Goal: Task Accomplishment & Management: Manage account settings

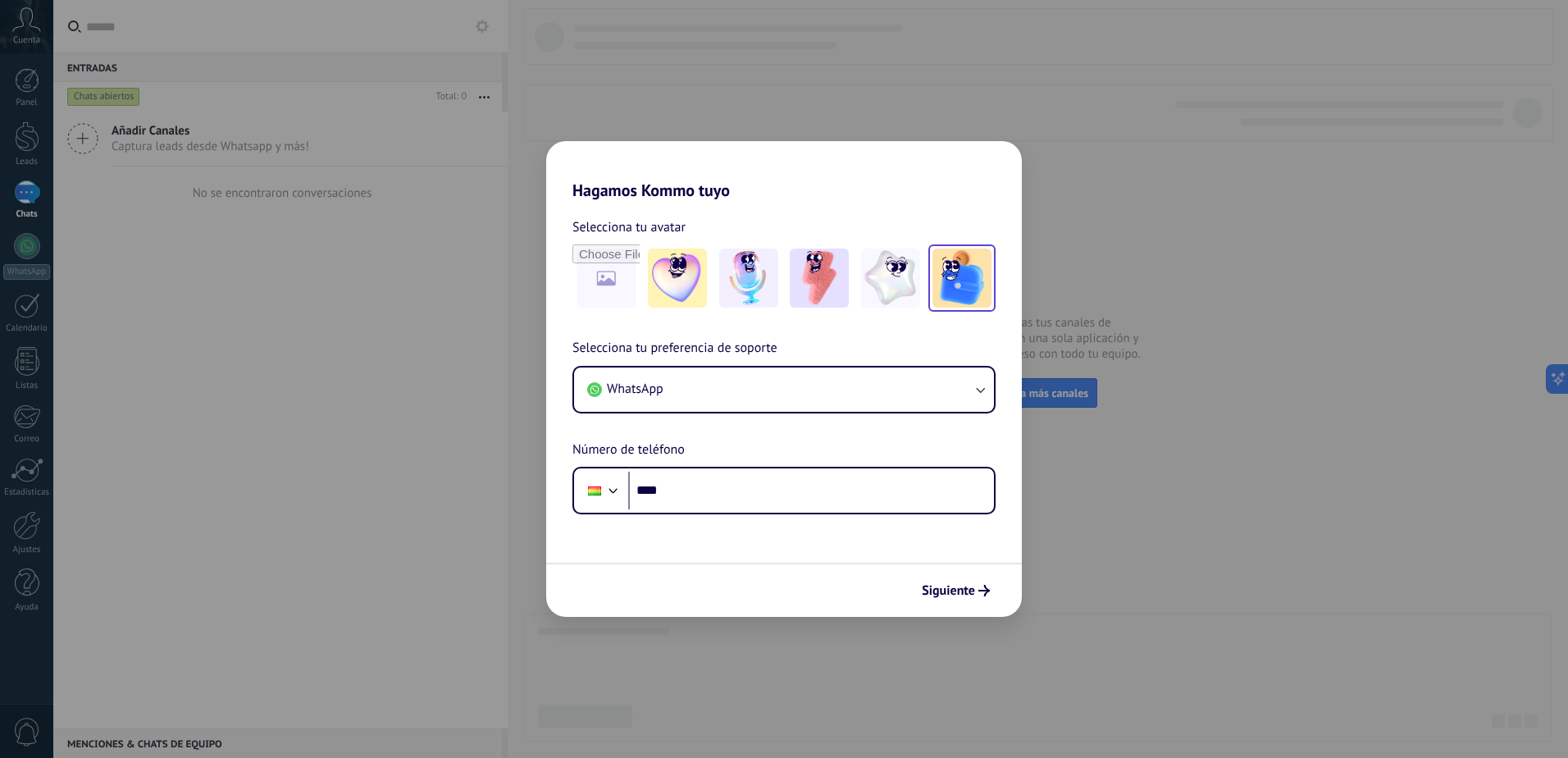
click at [951, 277] on img at bounding box center [962, 278] width 59 height 59
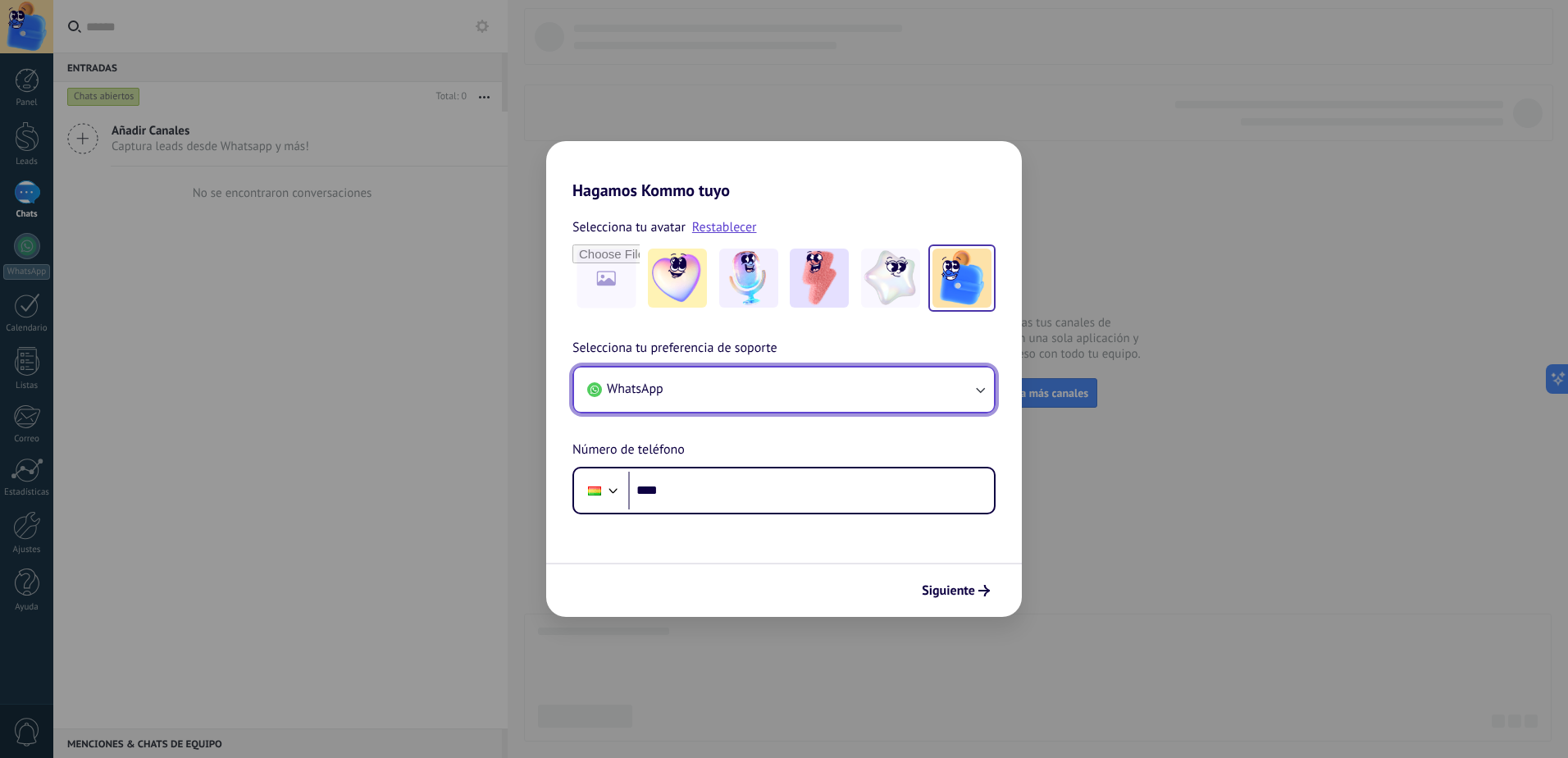
click at [972, 389] on button "WhatsApp" at bounding box center [784, 389] width 419 height 44
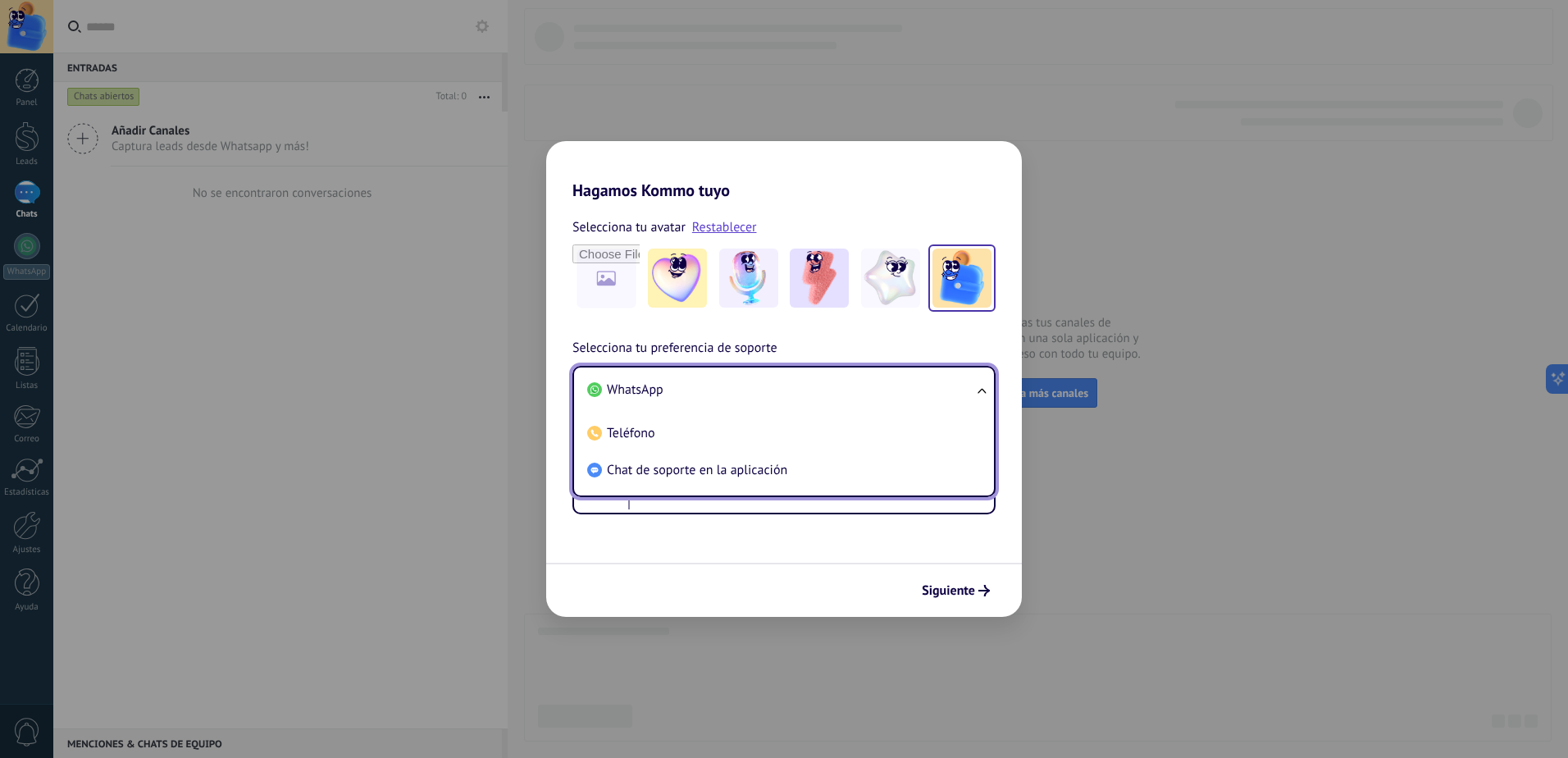
click at [634, 399] on li "WhatsApp" at bounding box center [780, 389] width 400 height 37
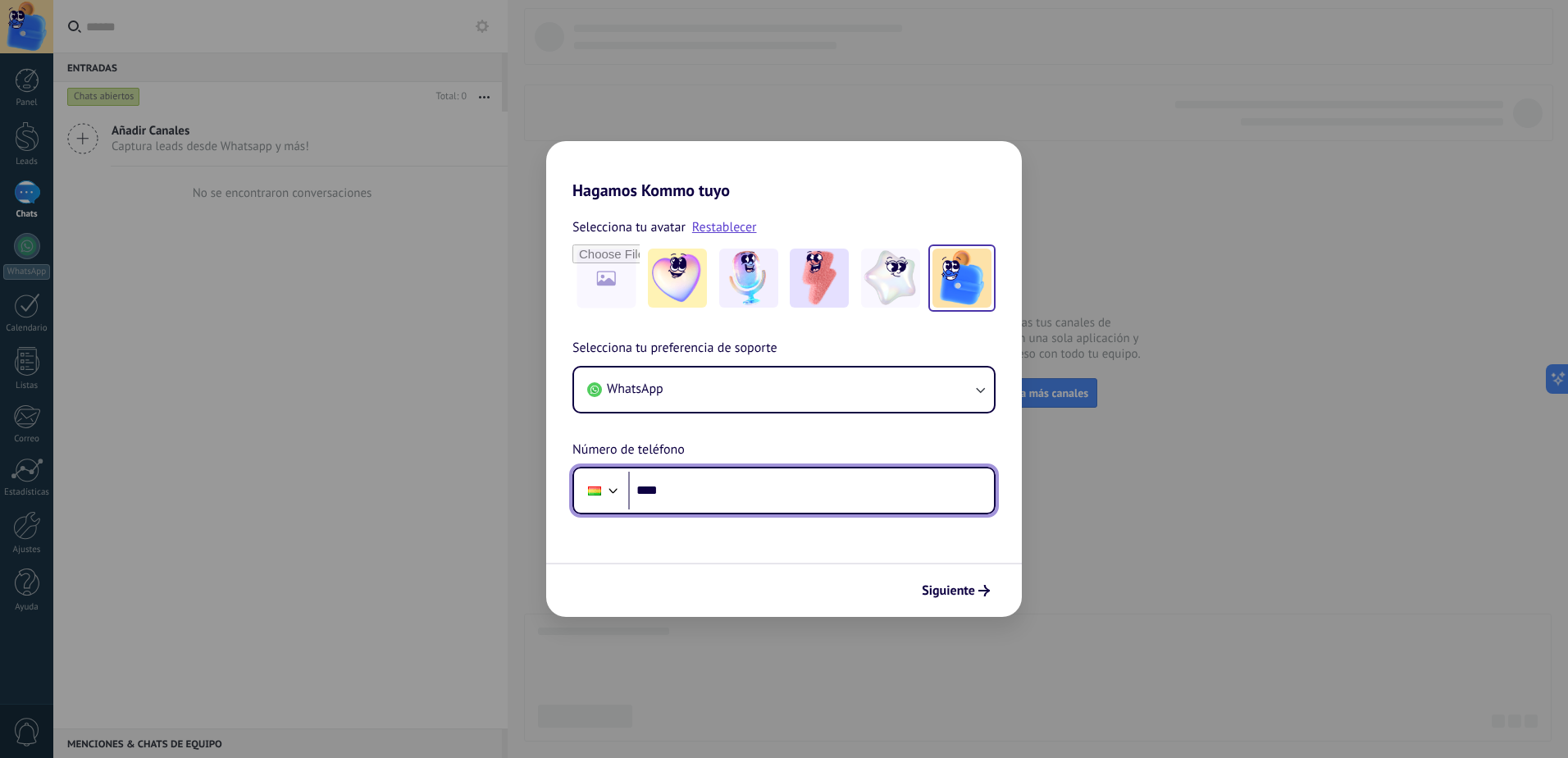
click at [714, 492] on input "****" at bounding box center [810, 491] width 366 height 38
type input "**********"
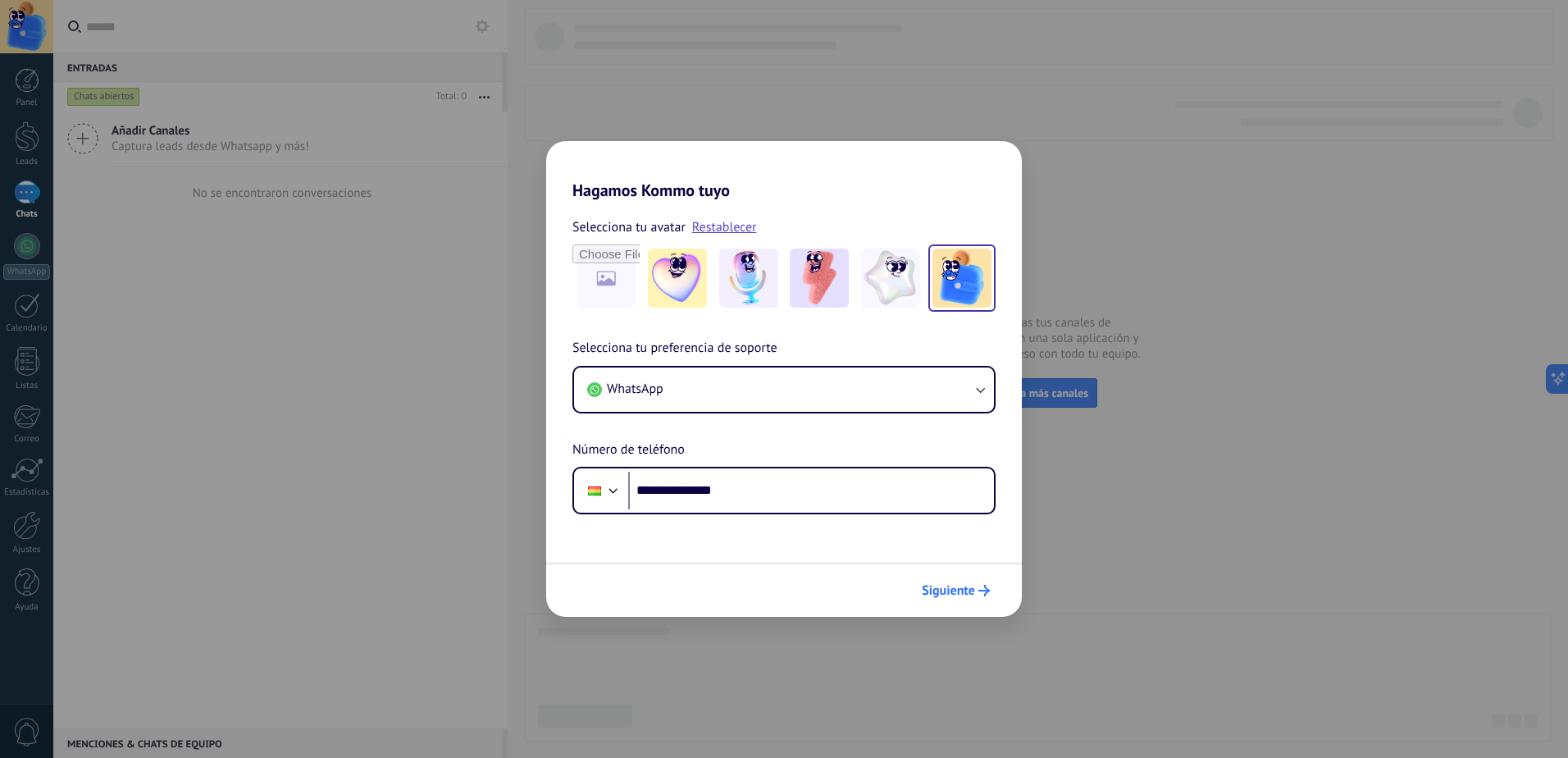
click at [962, 598] on button "Siguiente" at bounding box center [955, 590] width 83 height 28
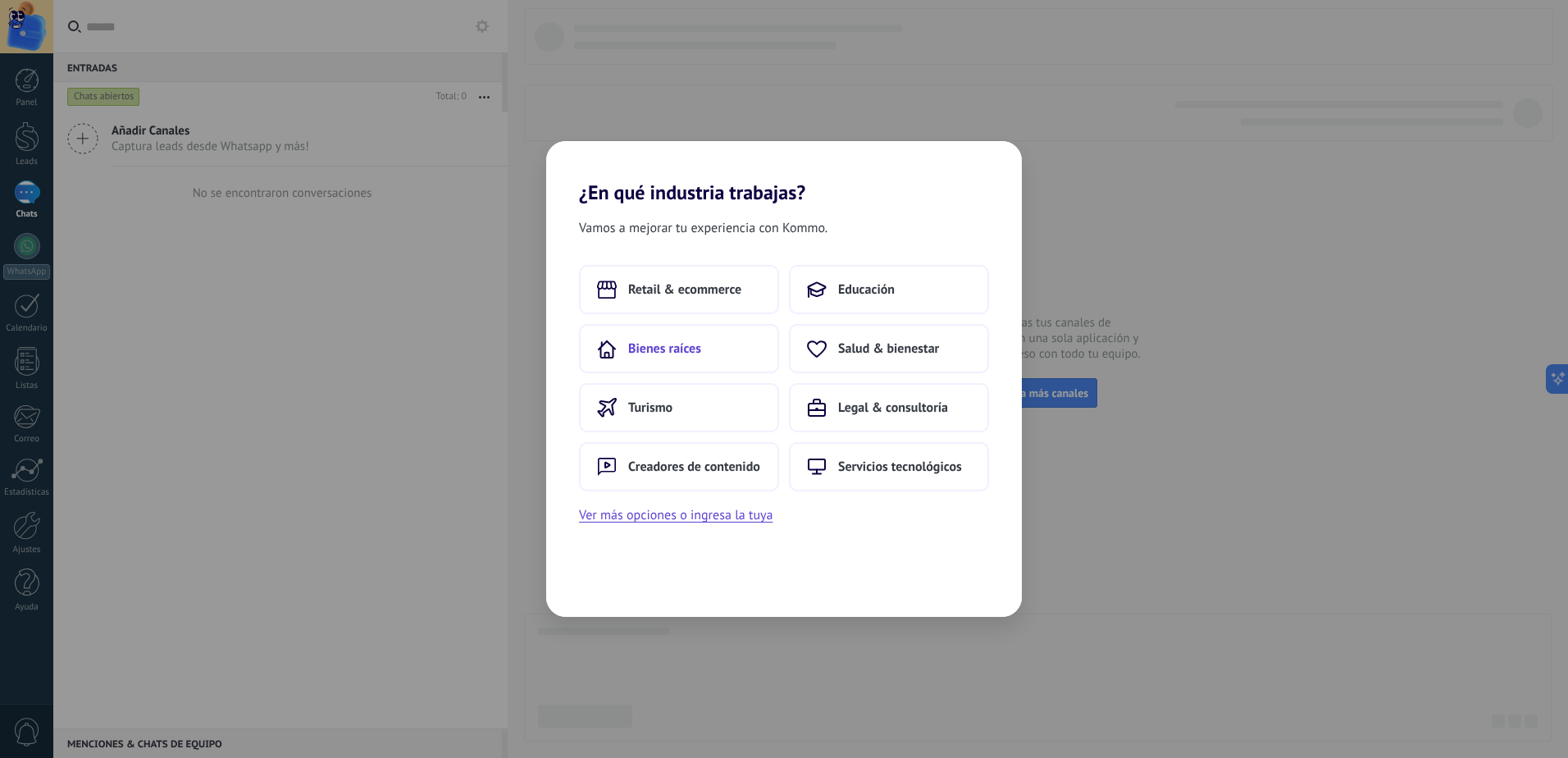
click at [647, 345] on span "Bienes raíces" at bounding box center [664, 348] width 73 height 17
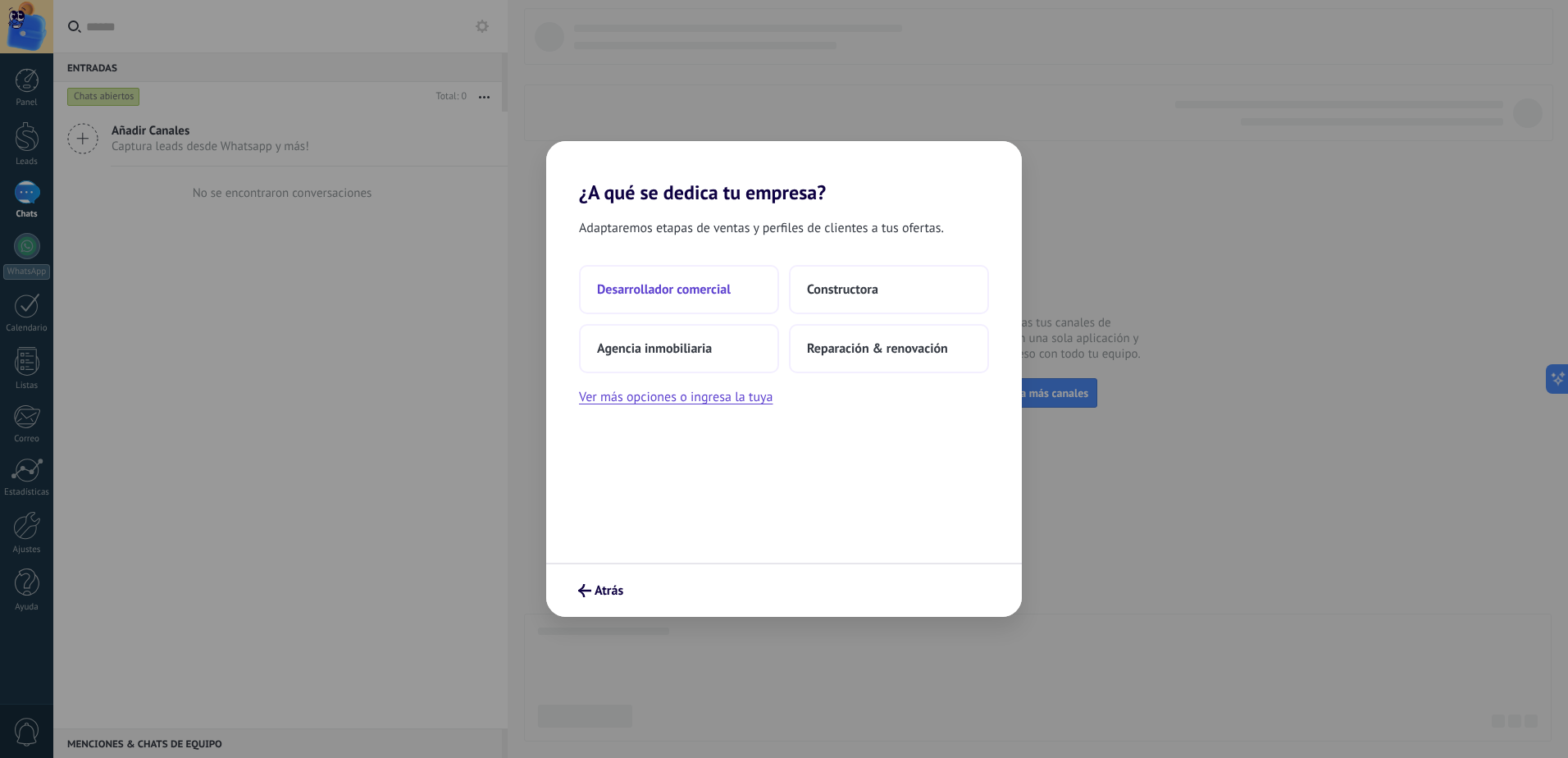
click at [649, 288] on span "Desarrollador comercial" at bounding box center [663, 289] width 133 height 17
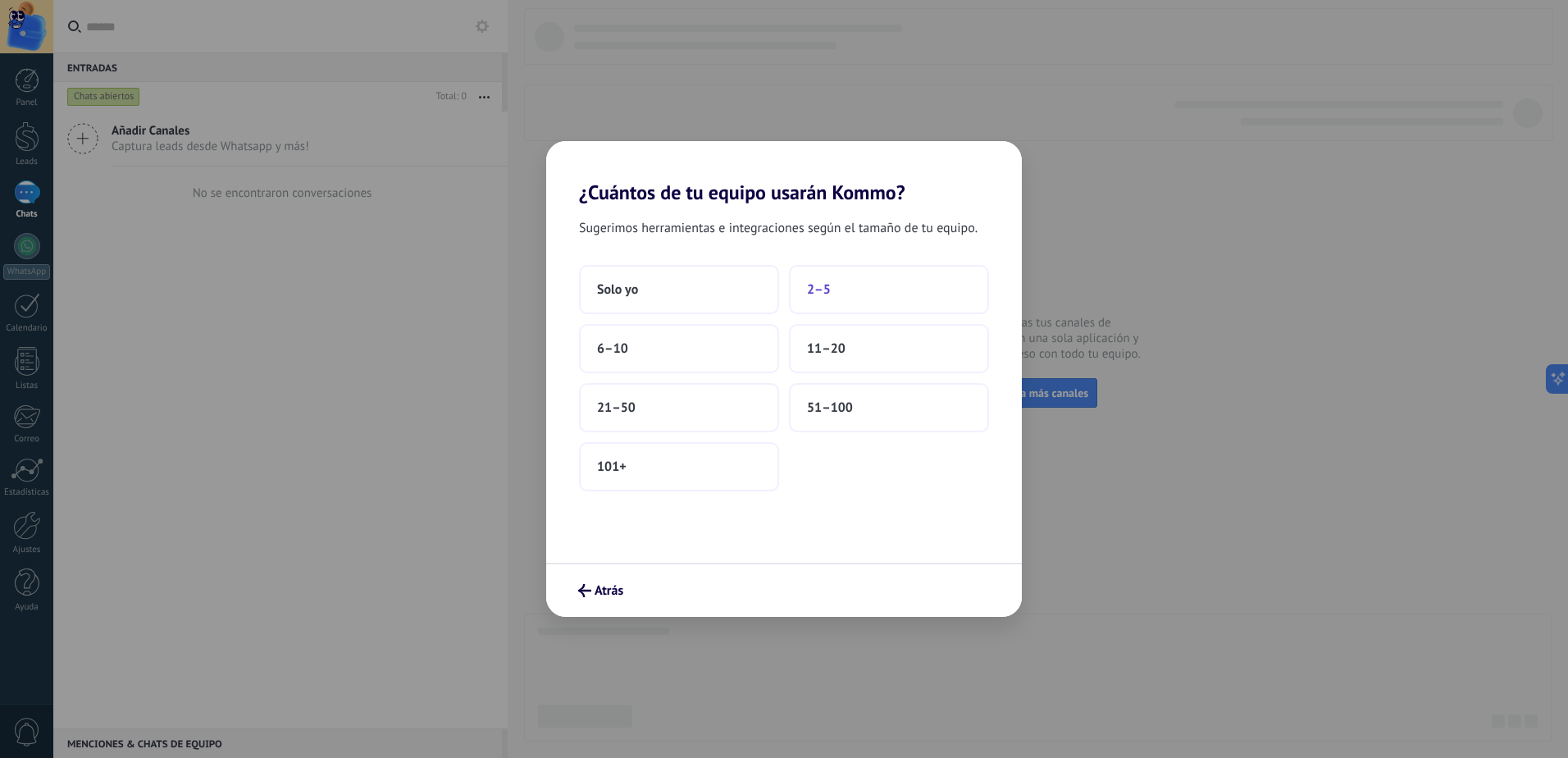
click at [842, 293] on button "2–5" at bounding box center [888, 289] width 200 height 49
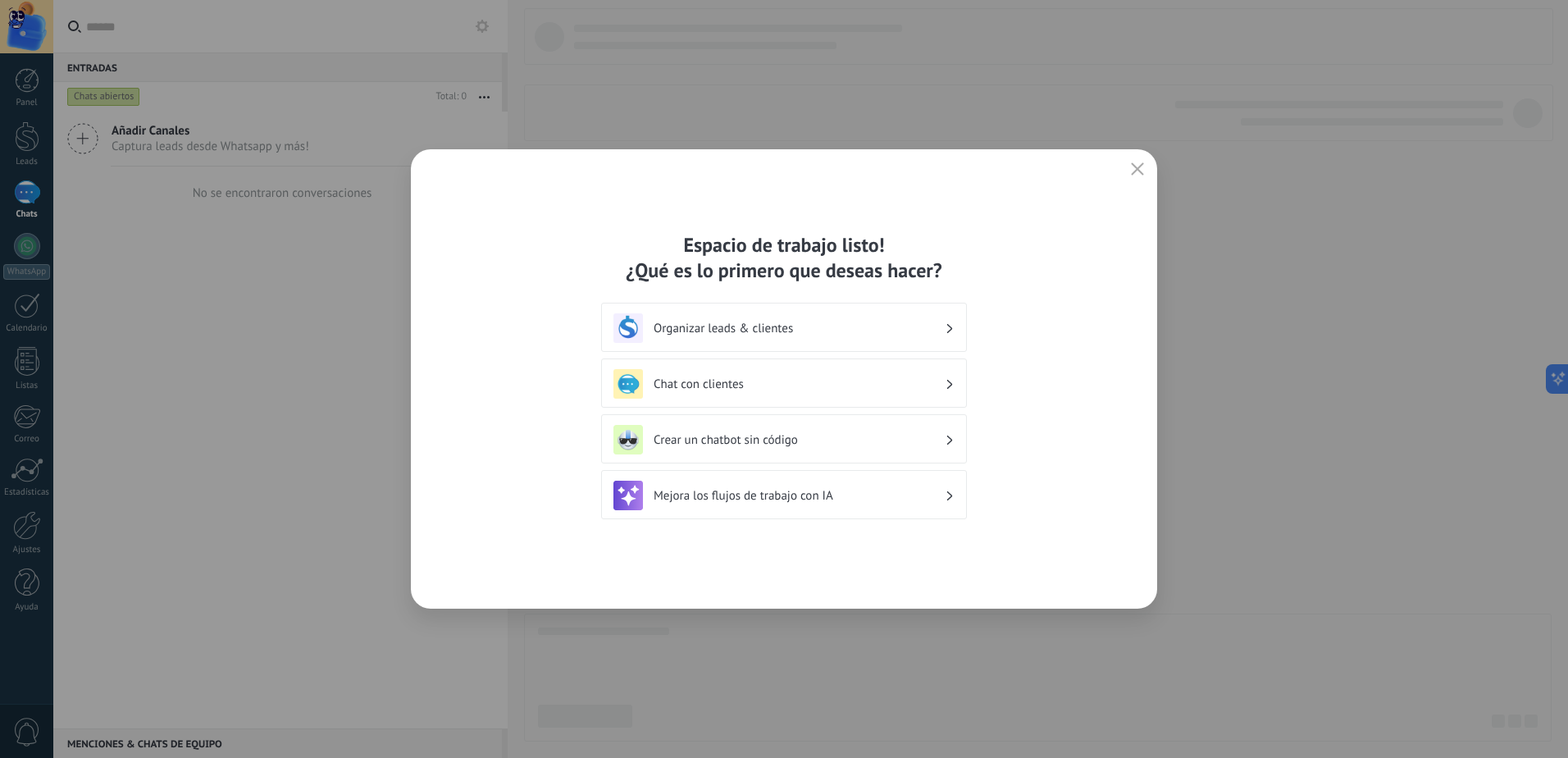
click at [759, 385] on h3 "Chat con clientes" at bounding box center [798, 384] width 291 height 16
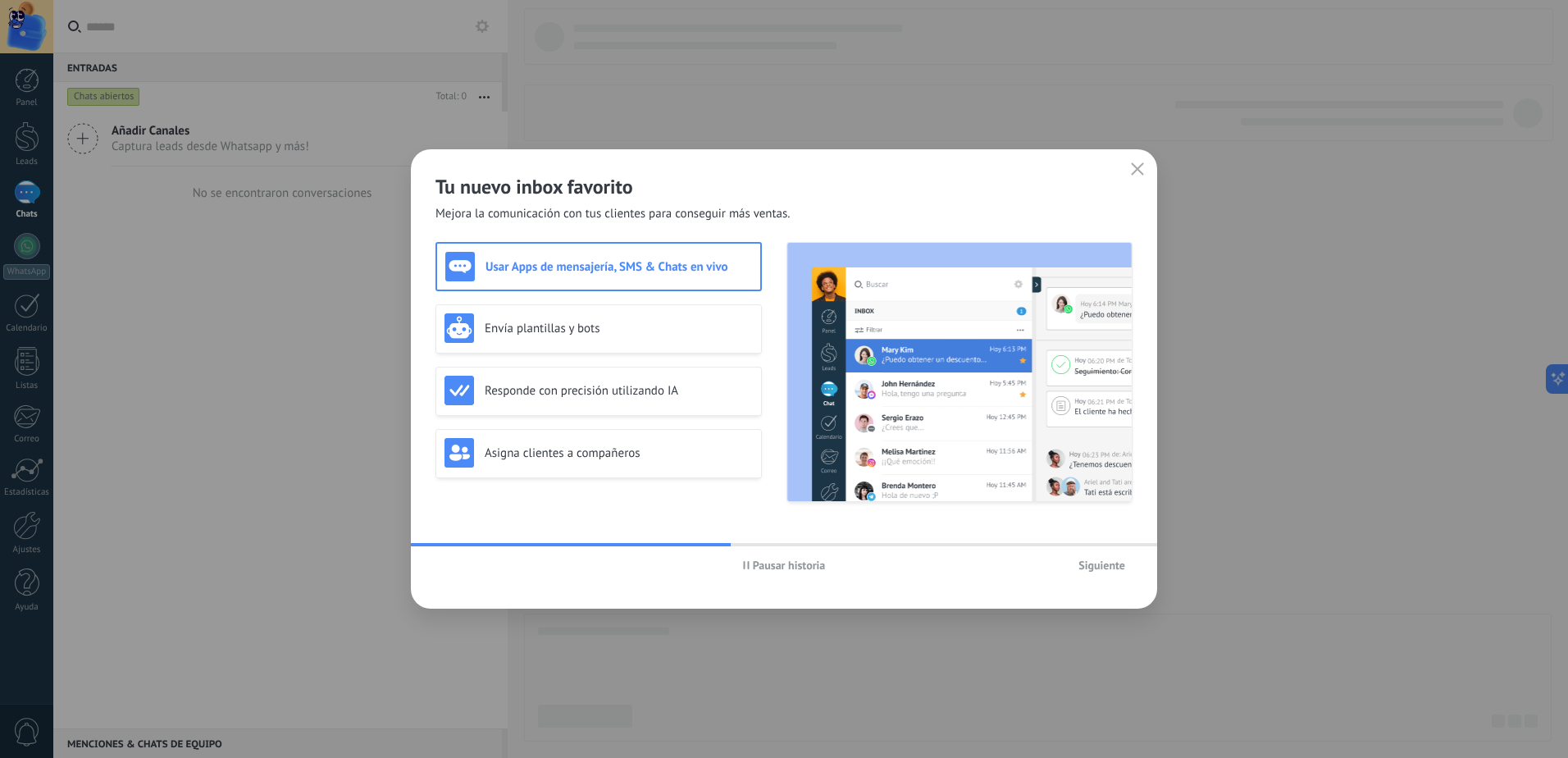
click at [1112, 568] on span "Siguiente" at bounding box center [1101, 566] width 46 height 12
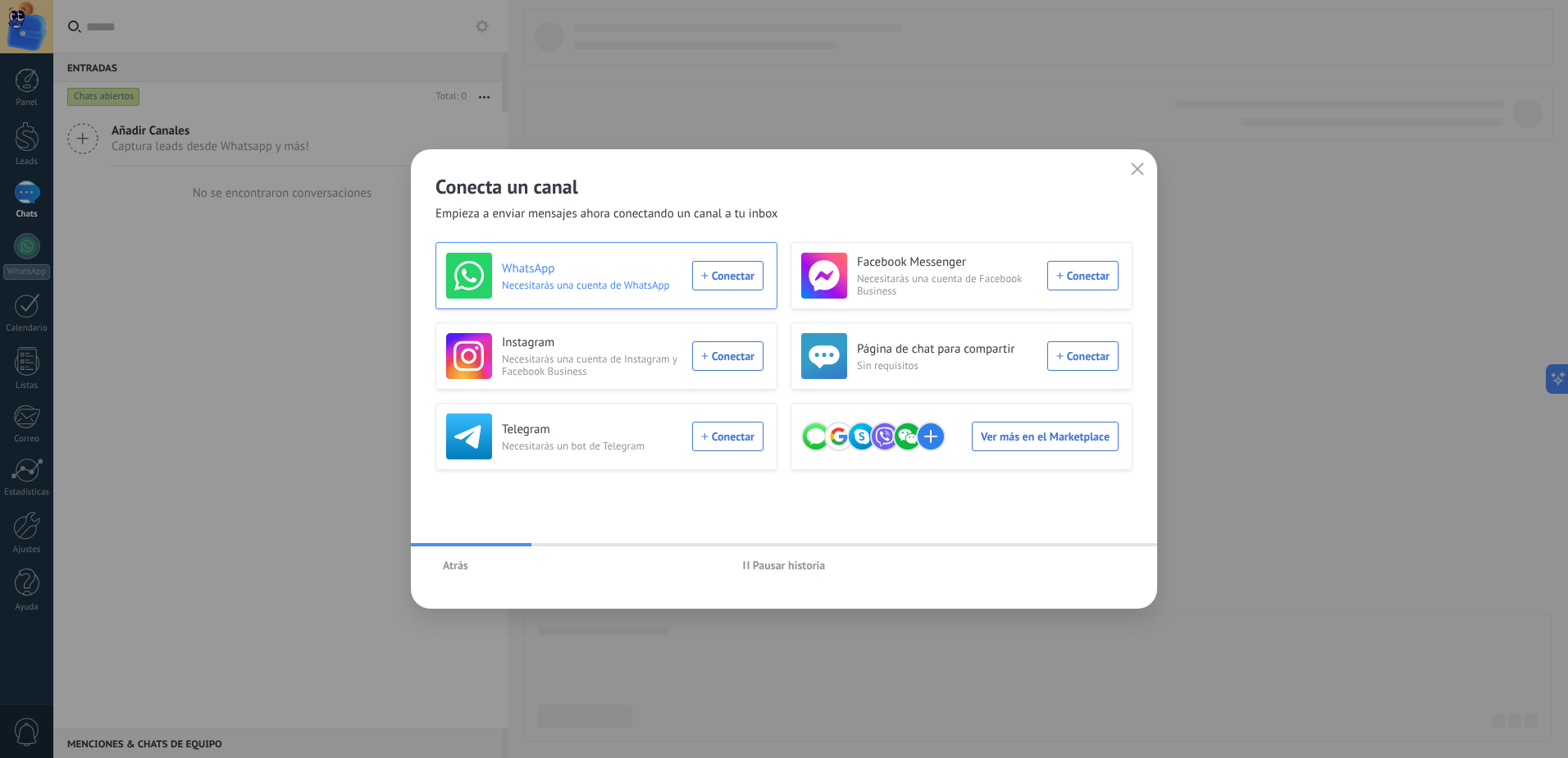
click at [728, 277] on div "WhatsApp Necesitarás una cuenta de WhatsApp Conectar" at bounding box center [605, 275] width 318 height 46
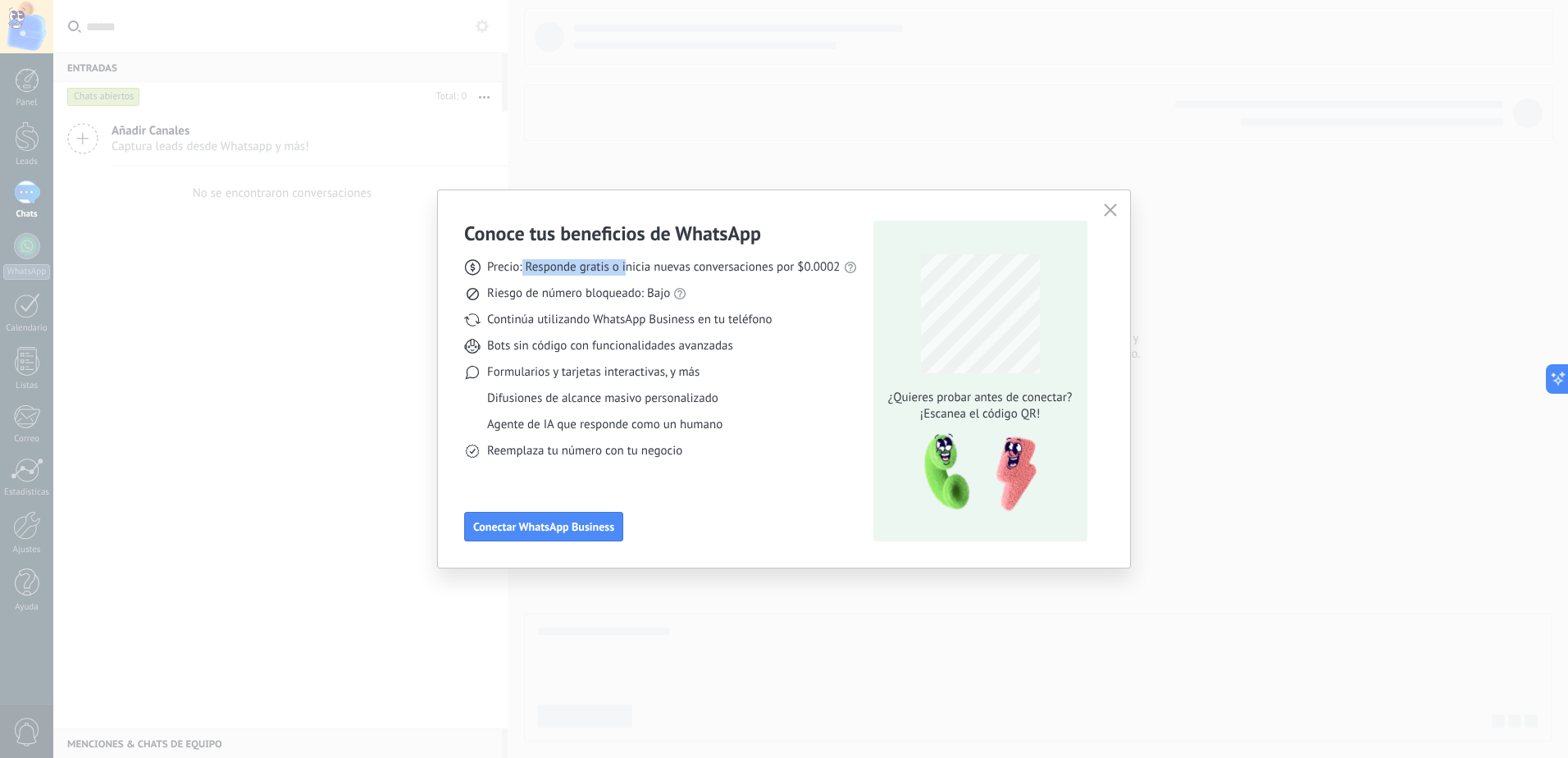
drag, startPoint x: 522, startPoint y: 265, endPoint x: 626, endPoint y: 263, distance: 104.0
click at [626, 263] on span "Precio: Responde gratis o inicia nuevas conversaciones por $0.0002" at bounding box center [664, 267] width 353 height 17
drag, startPoint x: 626, startPoint y: 263, endPoint x: 517, endPoint y: 294, distance: 113.3
click at [561, 299] on span "Riesgo de número bloqueado: Bajo" at bounding box center [578, 293] width 183 height 17
drag, startPoint x: 506, startPoint y: 287, endPoint x: 680, endPoint y: 297, distance: 174.3
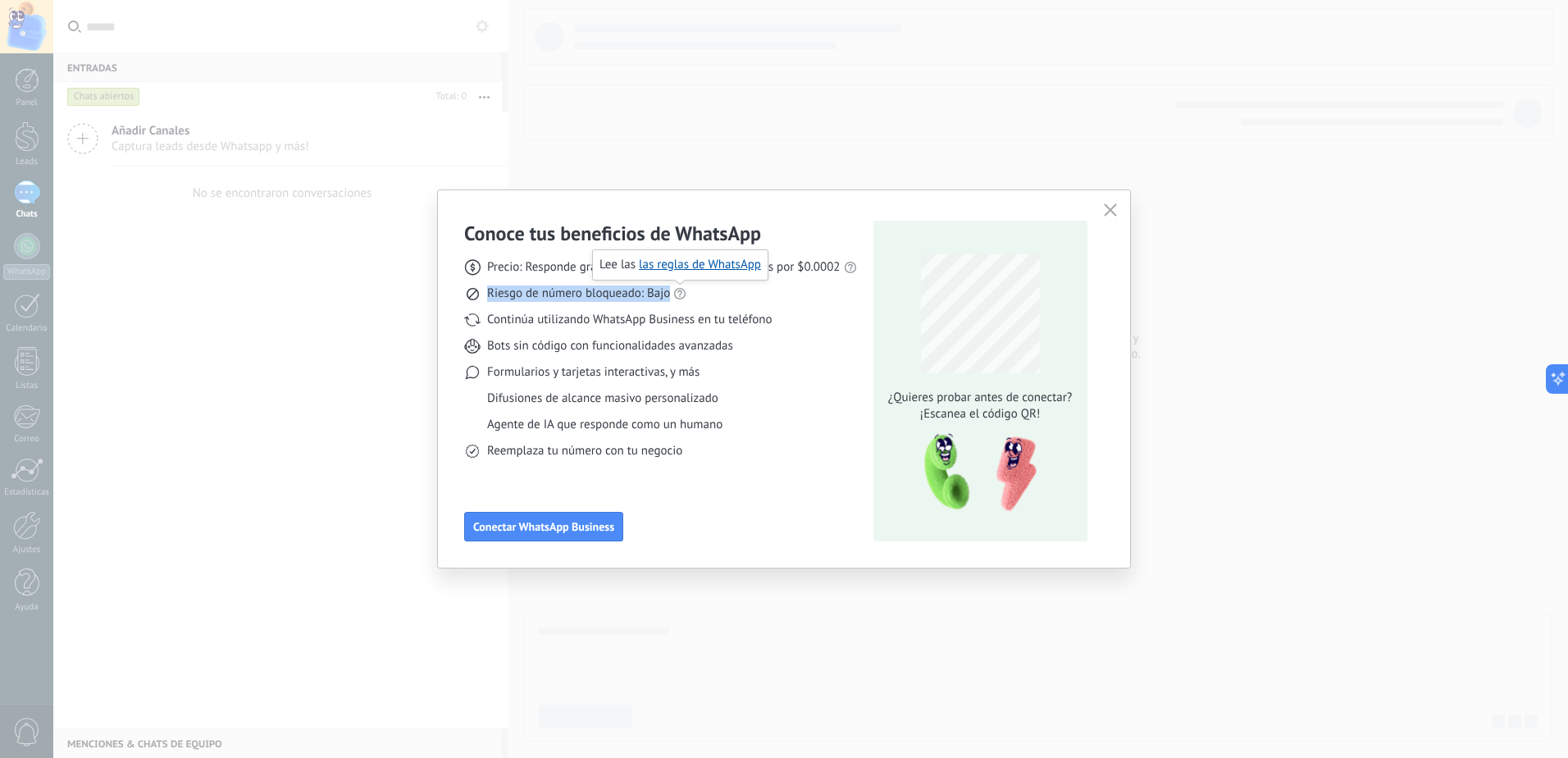
click at [680, 297] on div "Riesgo de número bloqueado: Bajo" at bounding box center [660, 293] width 393 height 17
drag, startPoint x: 680, startPoint y: 297, endPoint x: 539, endPoint y: 314, distance: 142.0
click at [541, 312] on div "Precio: Responde gratis o inicia nuevas conversaciones por $0.0002 Riesgo de nú…" at bounding box center [660, 352] width 393 height 213
drag, startPoint x: 539, startPoint y: 314, endPoint x: 787, endPoint y: 323, distance: 248.2
click at [792, 320] on div "Continúa utilizando WhatsApp Business en tu teléfono" at bounding box center [660, 320] width 393 height 17
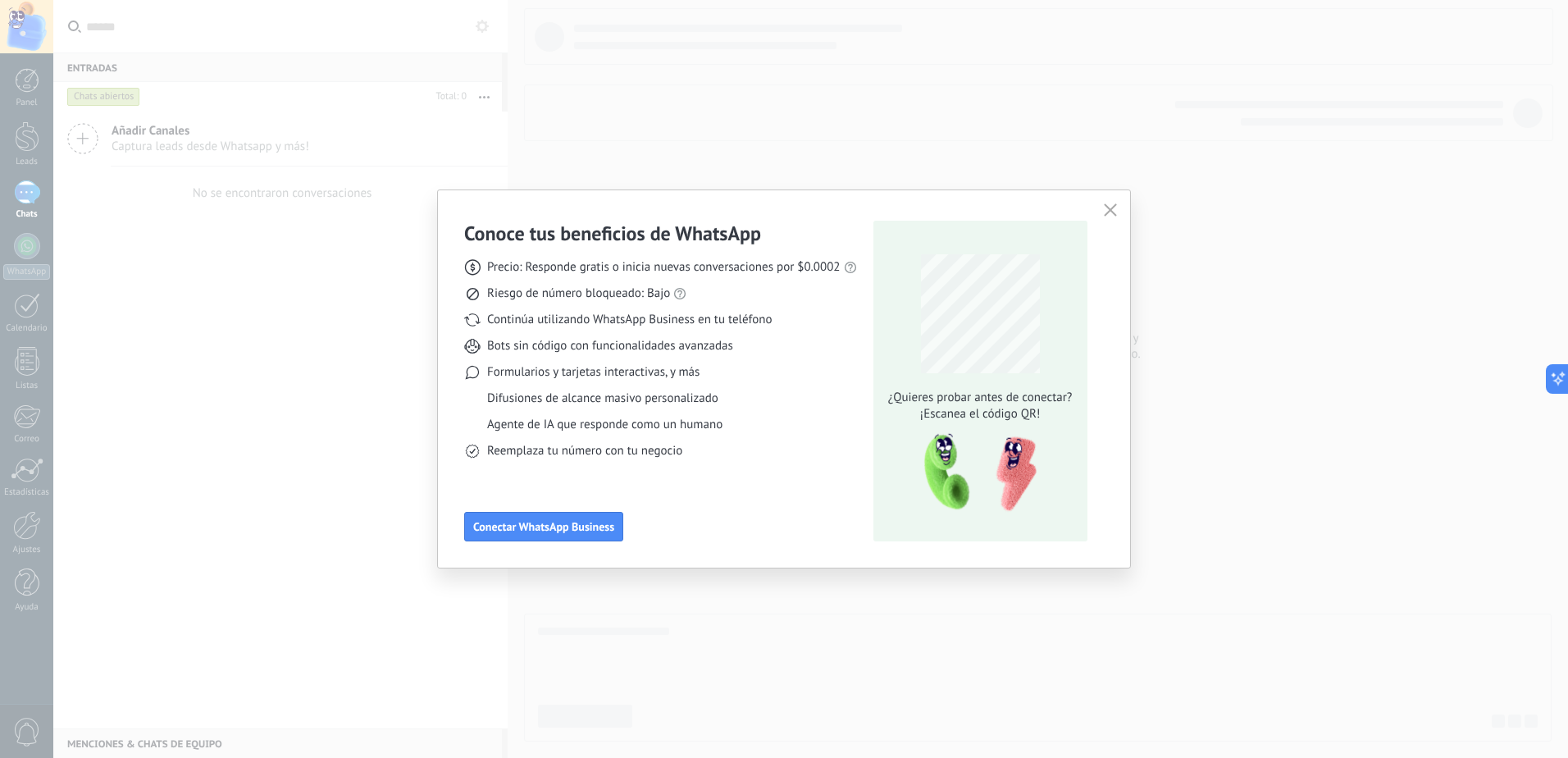
drag, startPoint x: 787, startPoint y: 323, endPoint x: 592, endPoint y: 342, distance: 195.9
click at [597, 342] on span "Bots sin código con funcionalidades avanzadas" at bounding box center [610, 345] width 246 height 17
drag, startPoint x: 486, startPoint y: 344, endPoint x: 741, endPoint y: 355, distance: 255.2
click at [744, 353] on div "Bots sin código con funcionalidades avanzadas" at bounding box center [660, 345] width 393 height 17
drag, startPoint x: 525, startPoint y: 269, endPoint x: 851, endPoint y: 270, distance: 326.0
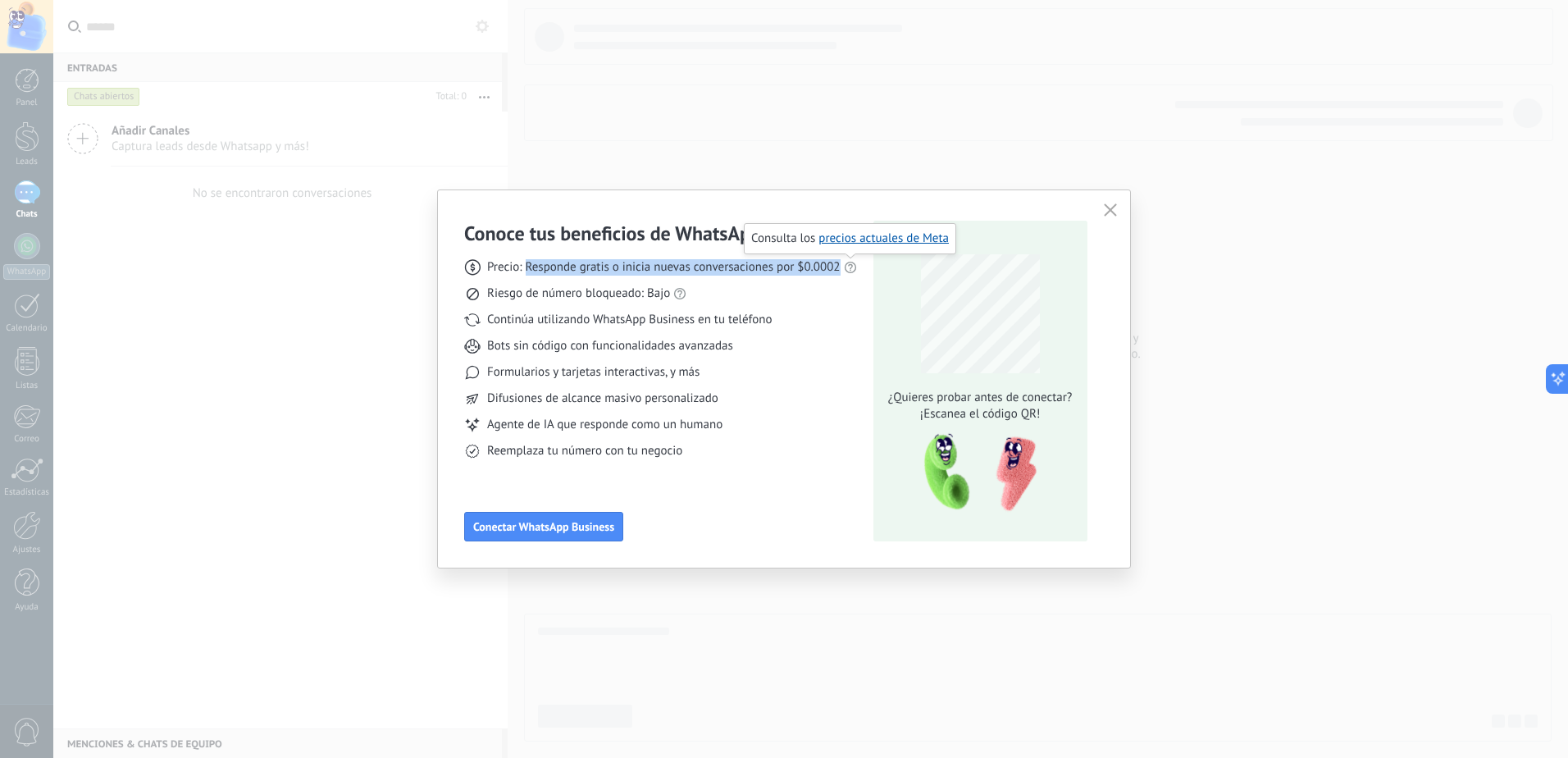
click at [851, 270] on div "Precio: Responde gratis o inicia nuevas conversaciones por $0.0002" at bounding box center [660, 267] width 393 height 17
click at [849, 270] on icon at bounding box center [850, 266] width 13 height 13
click at [870, 239] on link "precios actuales de Meta" at bounding box center [883, 238] width 130 height 16
drag, startPoint x: 798, startPoint y: 265, endPoint x: 848, endPoint y: 267, distance: 50.0
click at [848, 267] on div "Precio: Responde gratis o inicia nuevas conversaciones por $0.0002" at bounding box center [660, 267] width 393 height 17
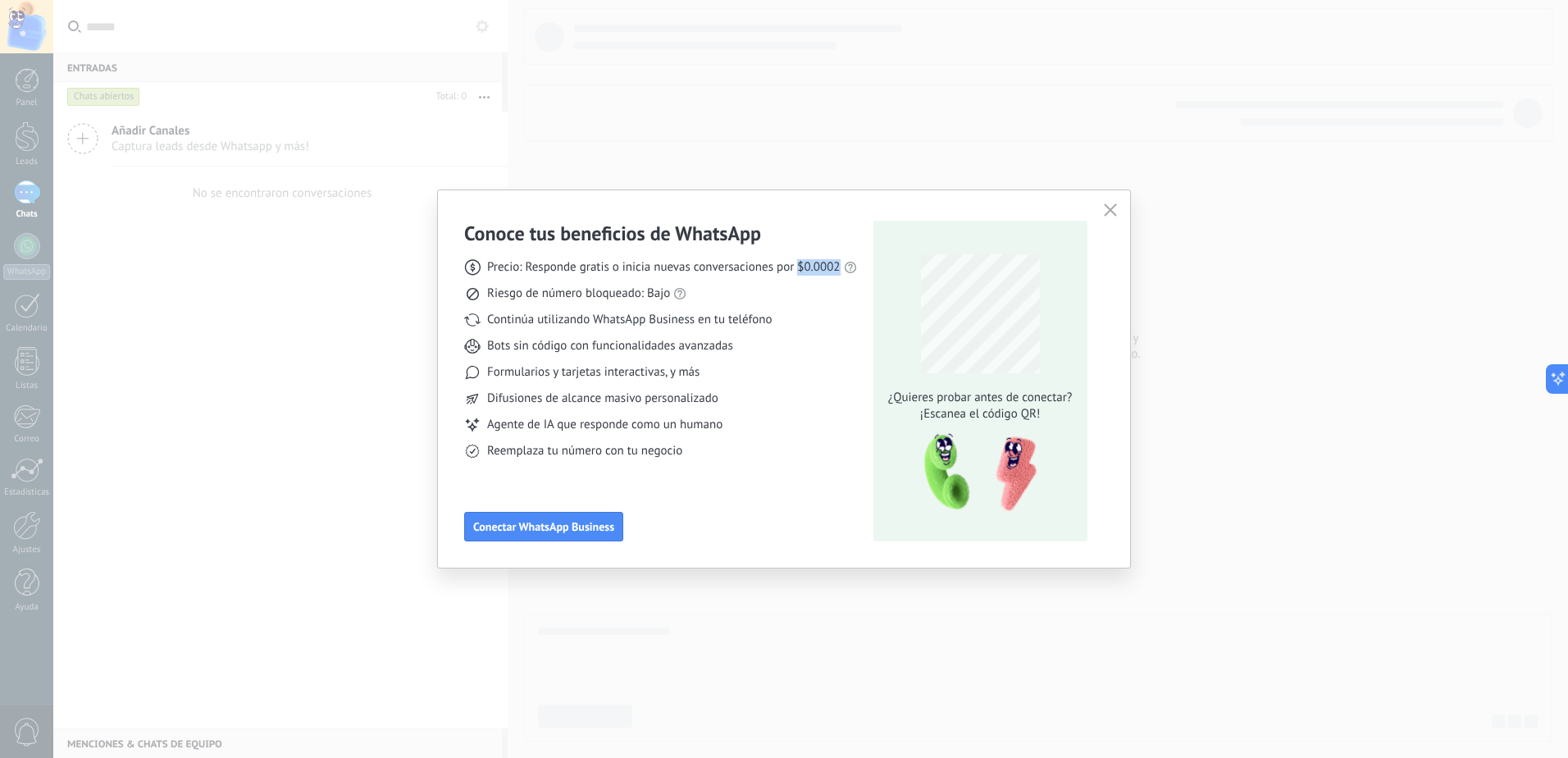
drag, startPoint x: 848, startPoint y: 267, endPoint x: 828, endPoint y: 269, distance: 20.1
click at [828, 269] on span "Precio: Responde gratis o inicia nuevas conversaciones por $0.0002" at bounding box center [664, 267] width 353 height 17
click at [803, 267] on span "Precio: Responde gratis o inicia nuevas conversaciones por $0.0002" at bounding box center [664, 267] width 353 height 17
drag, startPoint x: 797, startPoint y: 264, endPoint x: 846, endPoint y: 259, distance: 49.3
click at [846, 259] on div "Precio: Responde gratis o inicia nuevas conversaciones por $0.0002 Riesgo de nú…" at bounding box center [660, 352] width 393 height 213
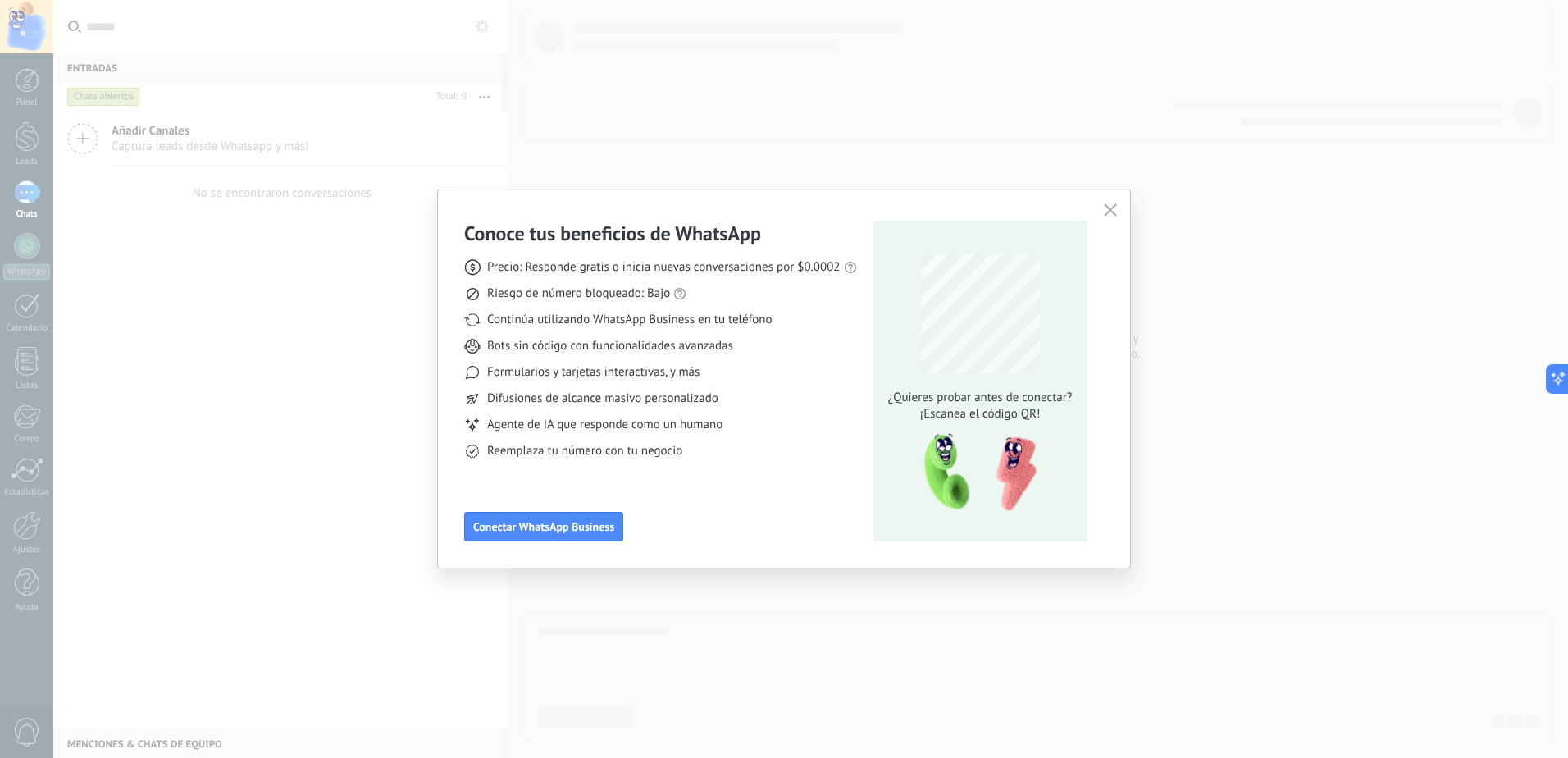
click at [639, 265] on span "Precio: Responde gratis o inicia nuevas conversaciones por $0.0002" at bounding box center [664, 267] width 353 height 17
drag, startPoint x: 623, startPoint y: 265, endPoint x: 784, endPoint y: 260, distance: 161.1
click at [784, 260] on span "Precio: Responde gratis o inicia nuevas conversaciones por $0.0002" at bounding box center [664, 267] width 353 height 17
drag, startPoint x: 784, startPoint y: 260, endPoint x: 771, endPoint y: 273, distance: 18.4
click at [776, 272] on span "Precio: Responde gratis o inicia nuevas conversaciones por $0.0002" at bounding box center [664, 267] width 353 height 17
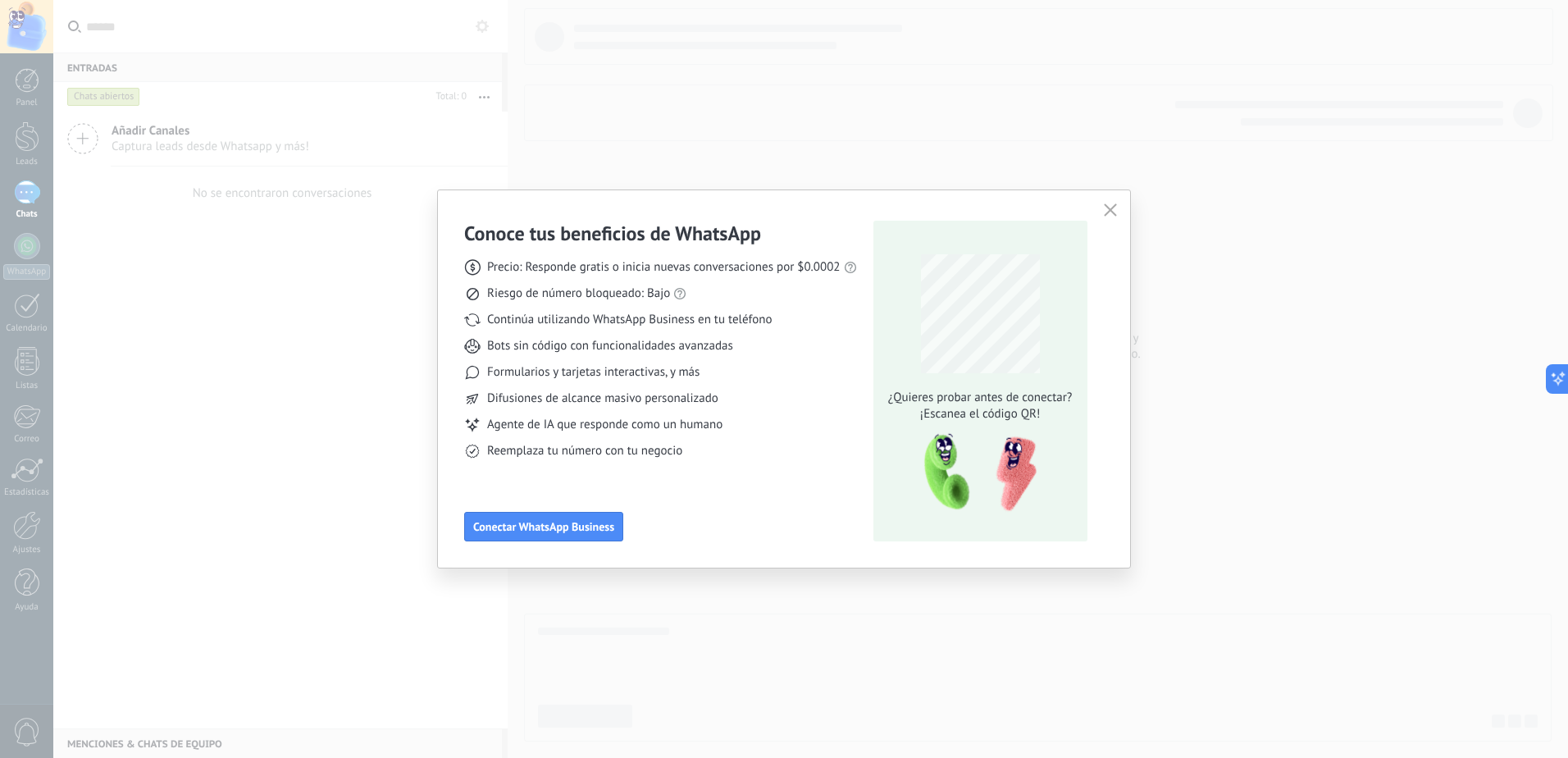
click at [517, 288] on span "Riesgo de número bloqueado: Bajo" at bounding box center [578, 293] width 183 height 17
click at [1114, 201] on button "button" at bounding box center [1110, 210] width 22 height 23
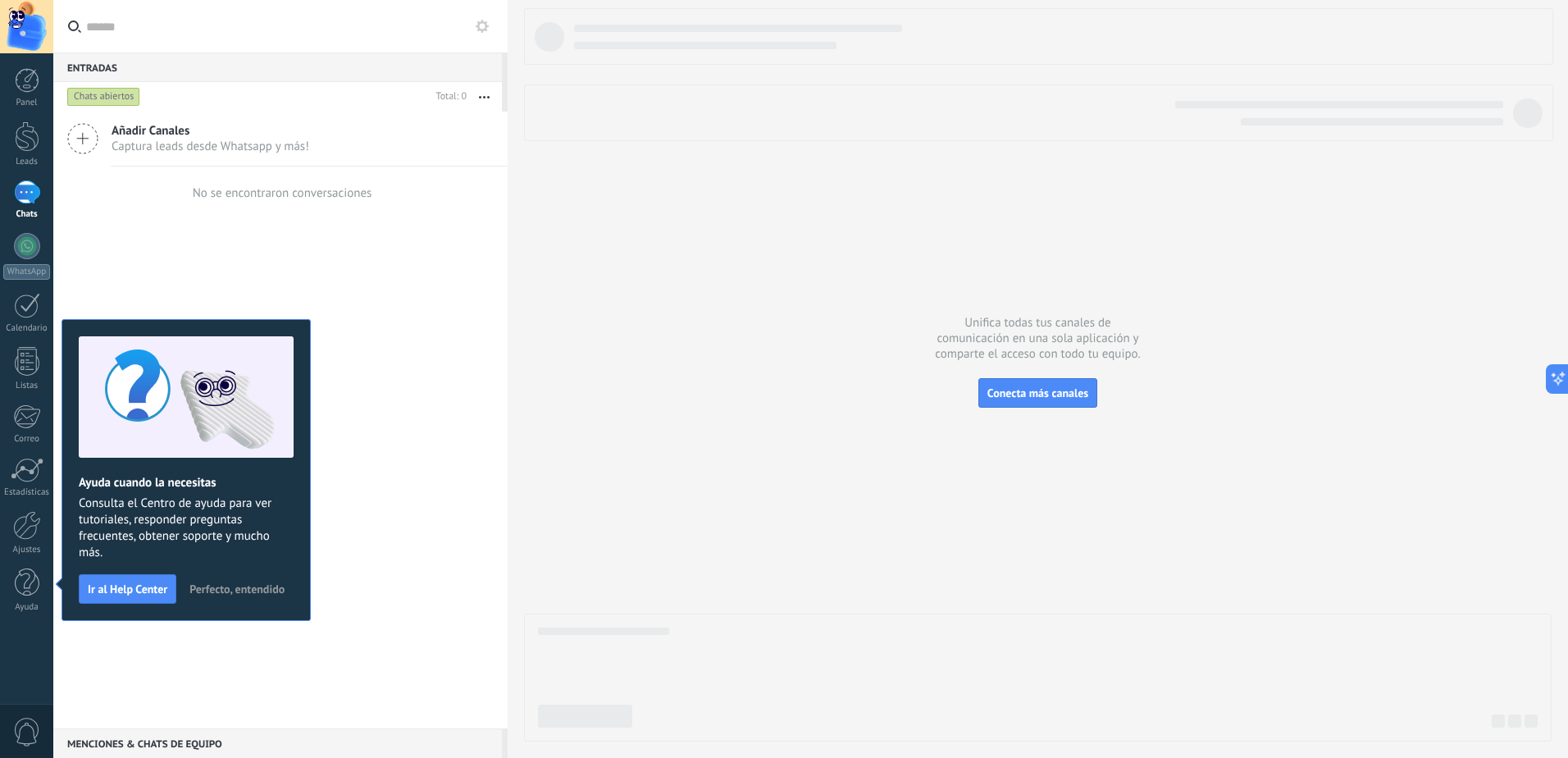
click at [81, 139] on icon at bounding box center [83, 139] width 32 height 32
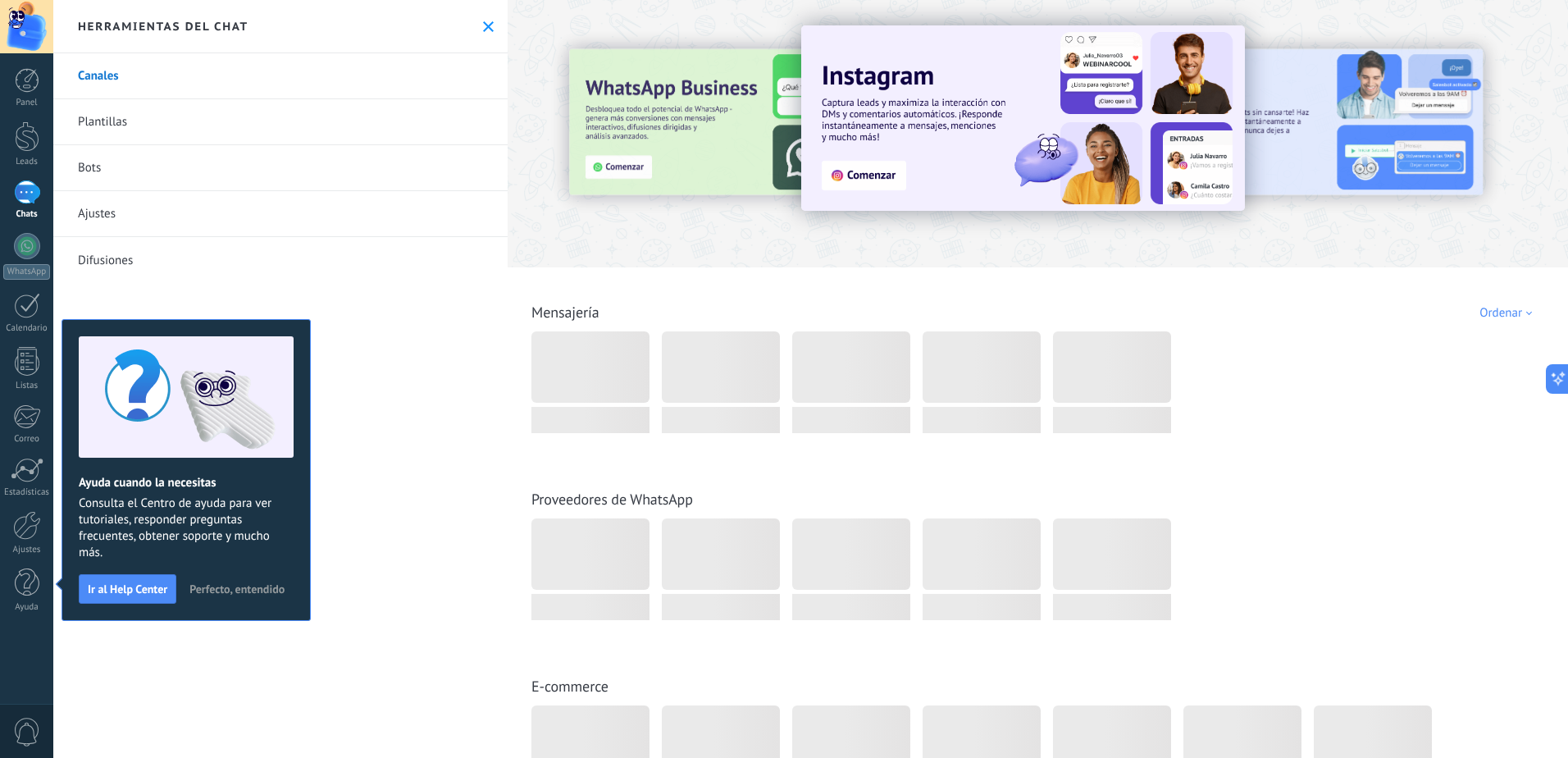
click at [230, 589] on span "Perfecto, entendido" at bounding box center [237, 589] width 95 height 12
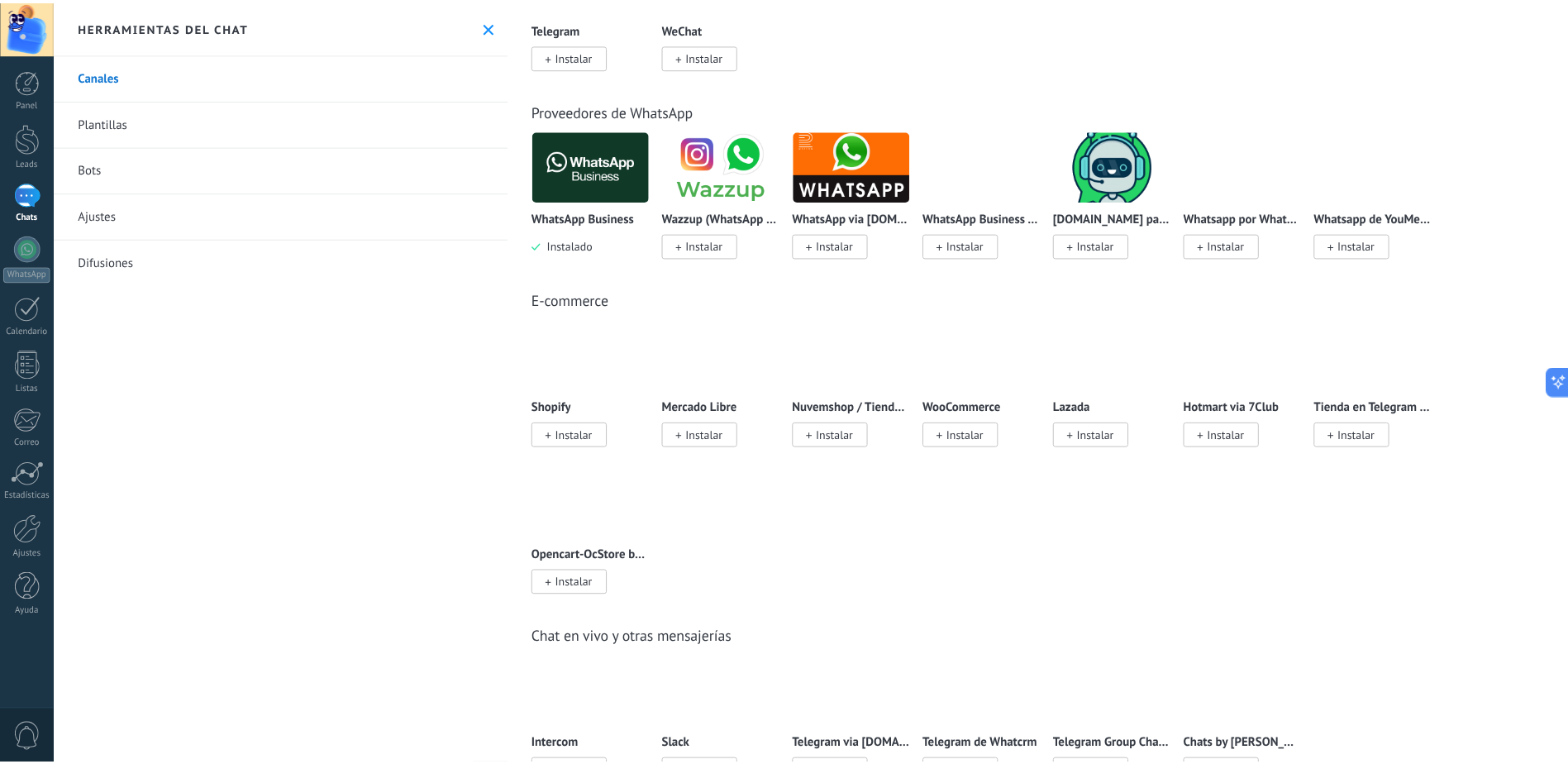
scroll to position [83, 0]
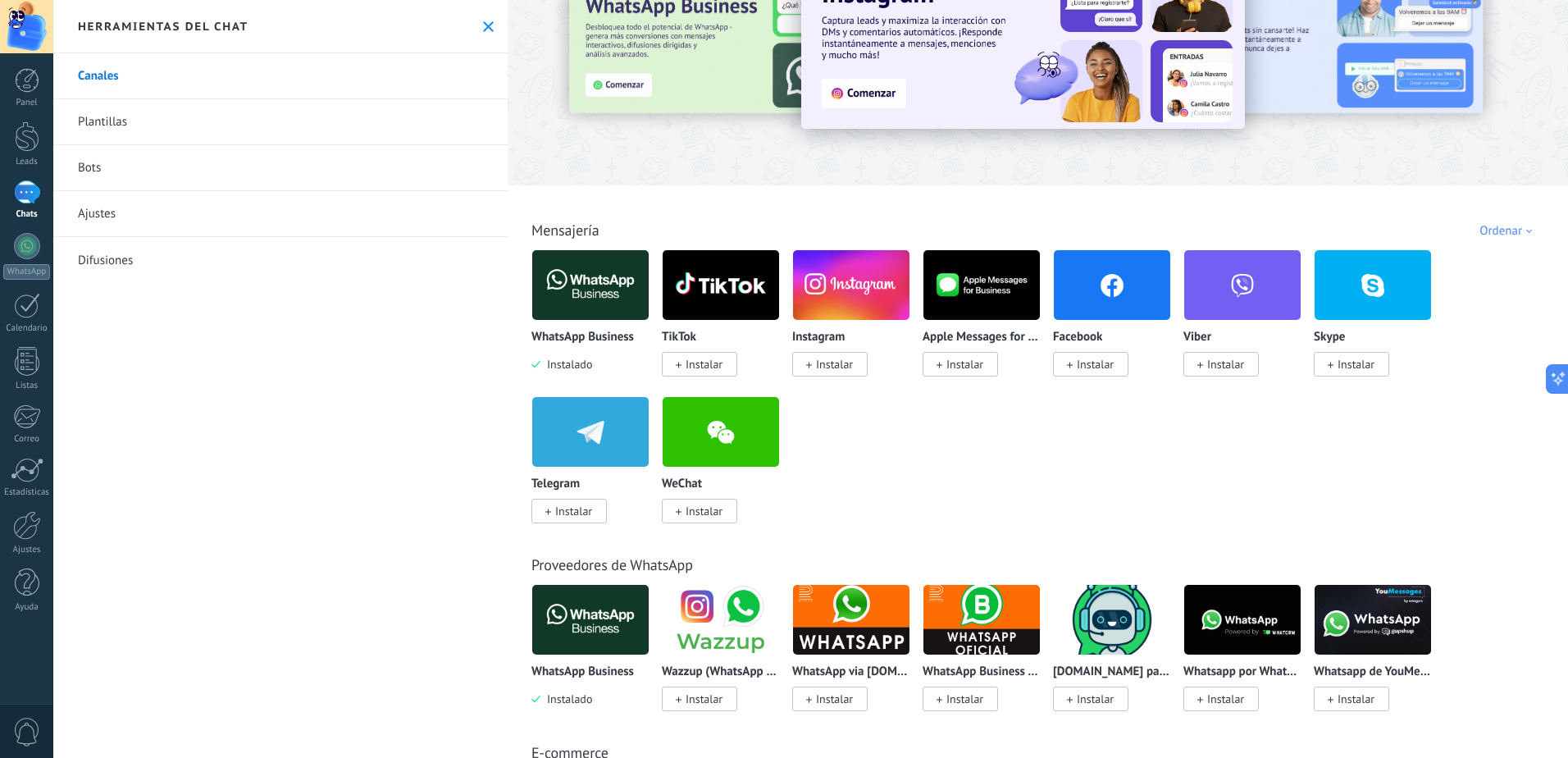
click at [29, 188] on div at bounding box center [27, 192] width 27 height 24
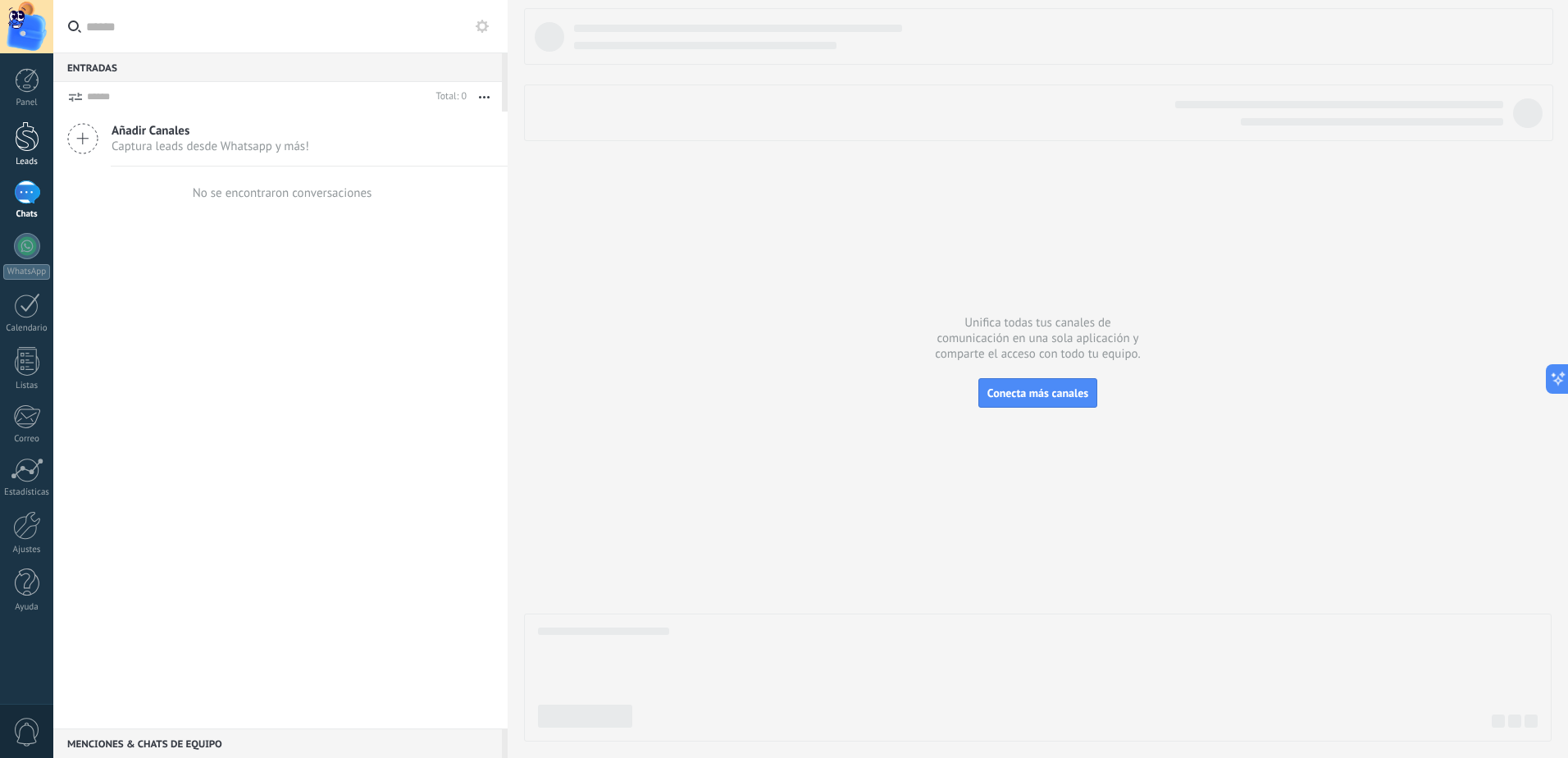
click at [35, 140] on div at bounding box center [27, 136] width 25 height 31
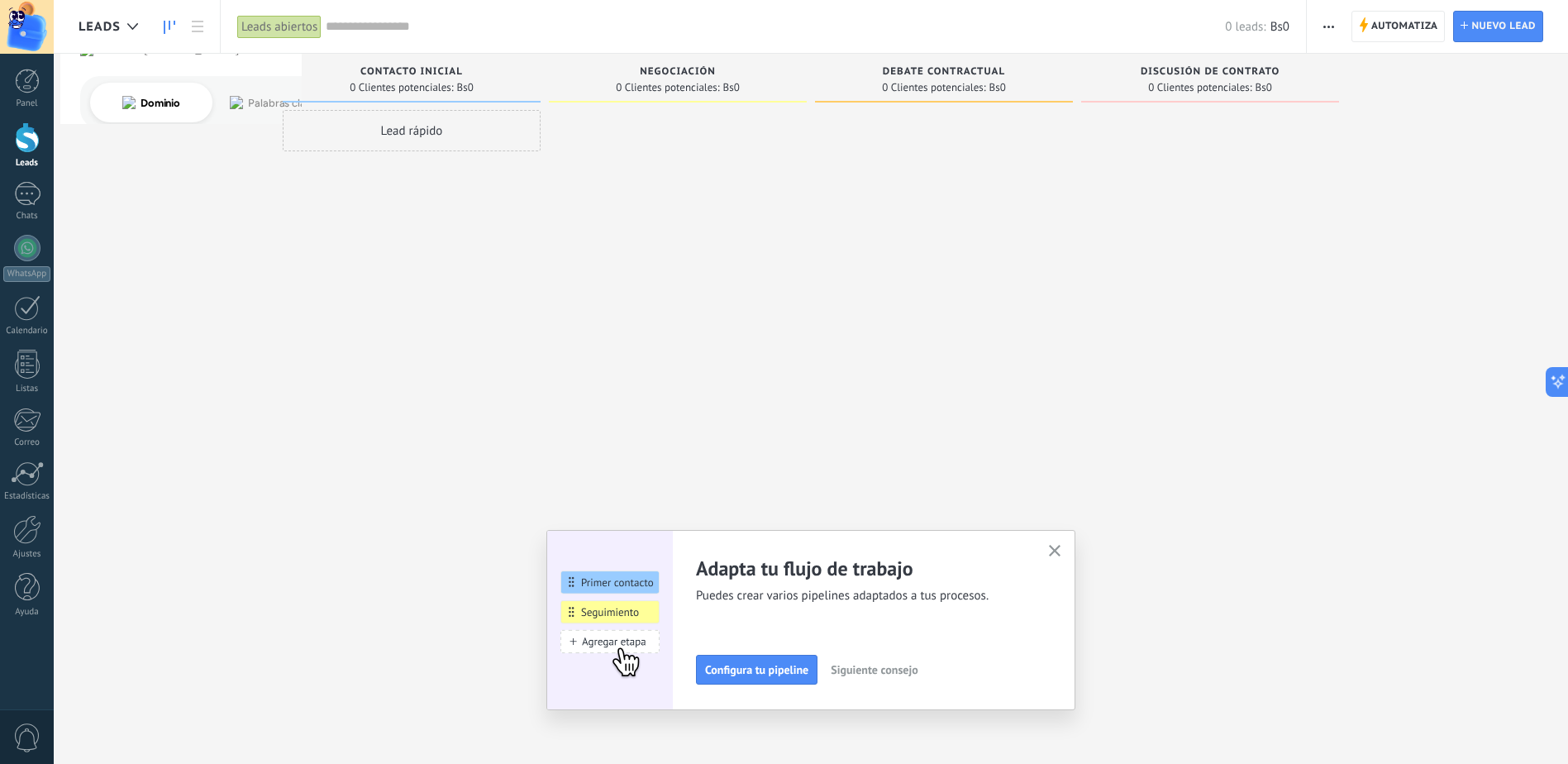
click at [418, 126] on div "Lead rápido" at bounding box center [411, 130] width 258 height 42
type input "*****"
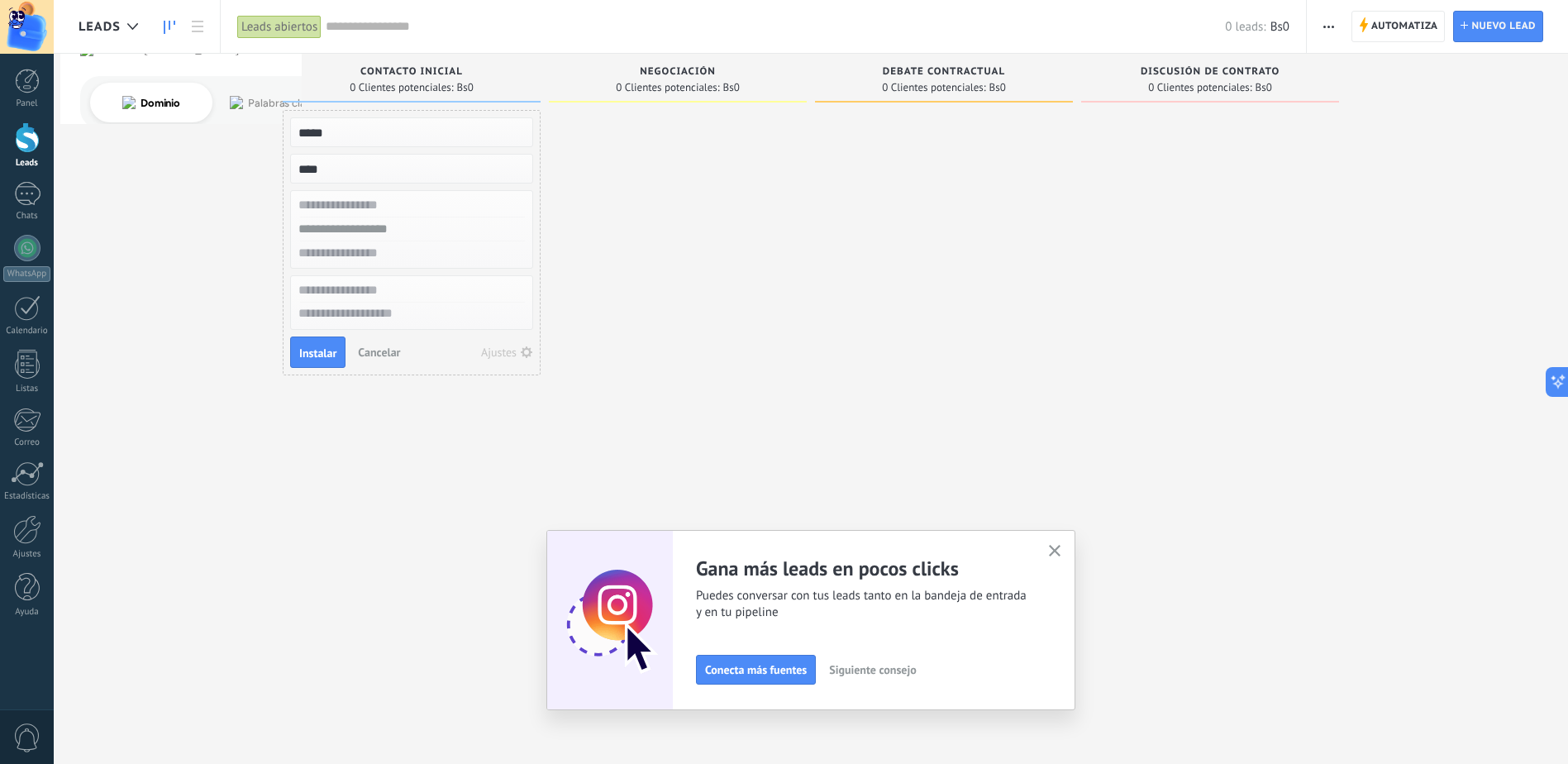
type input "****"
type input "**********"
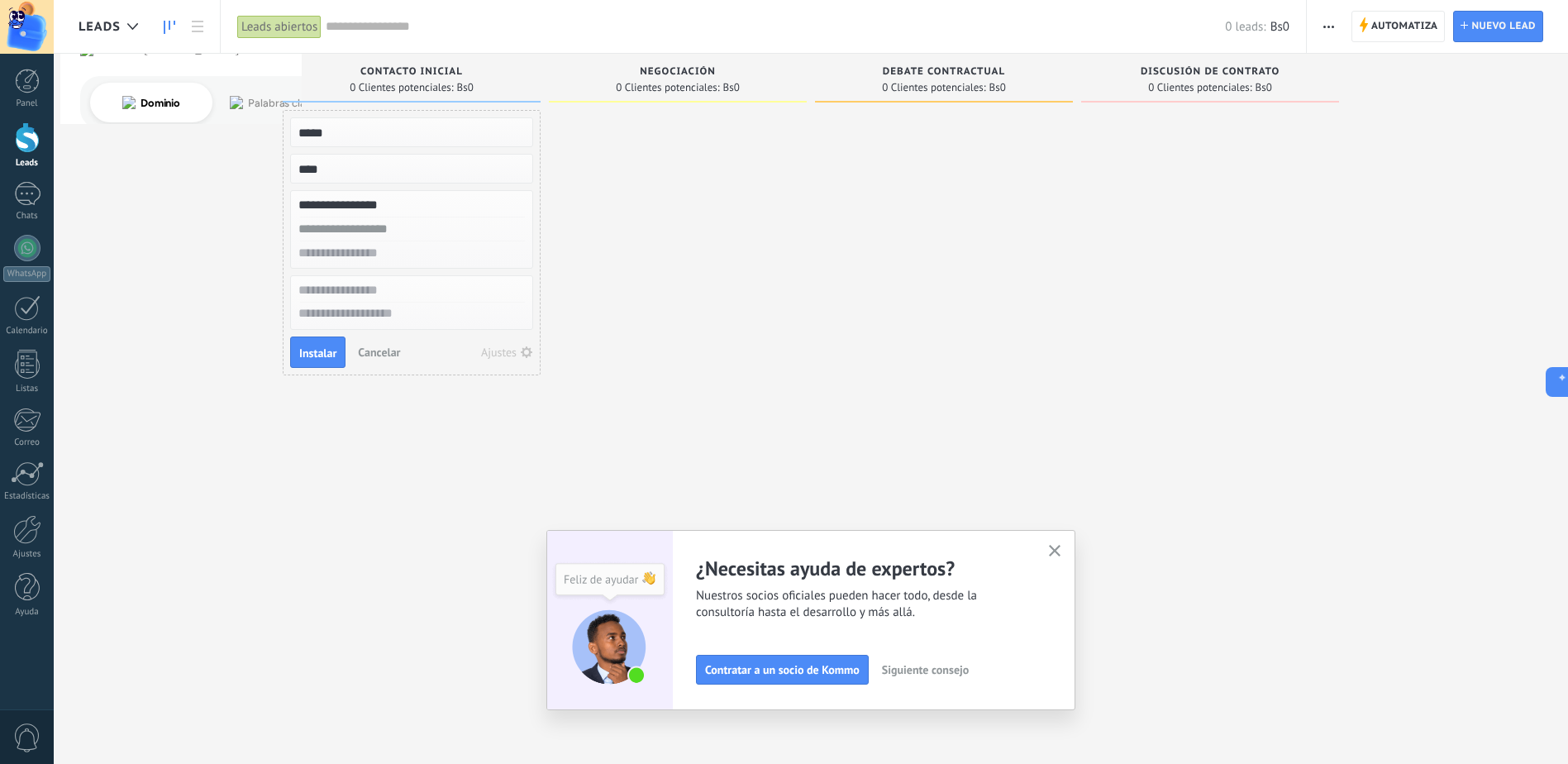
click at [360, 227] on input "text" at bounding box center [410, 230] width 242 height 24
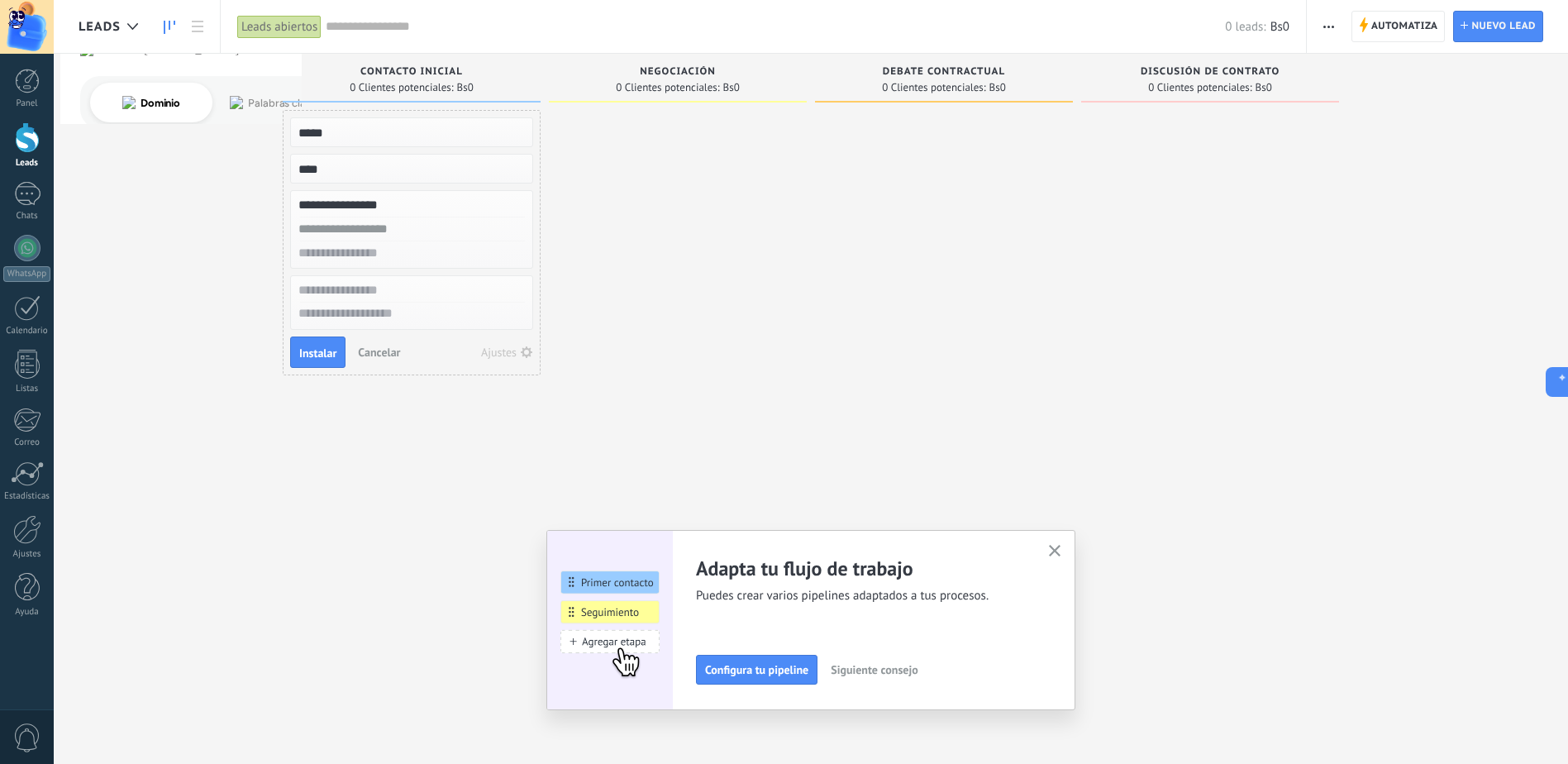
paste input "********"
type input "********"
click at [393, 257] on input "text" at bounding box center [410, 254] width 242 height 24
drag, startPoint x: 706, startPoint y: 272, endPoint x: 696, endPoint y: 271, distance: 10.0
click at [706, 272] on div at bounding box center [678, 383] width 258 height 548
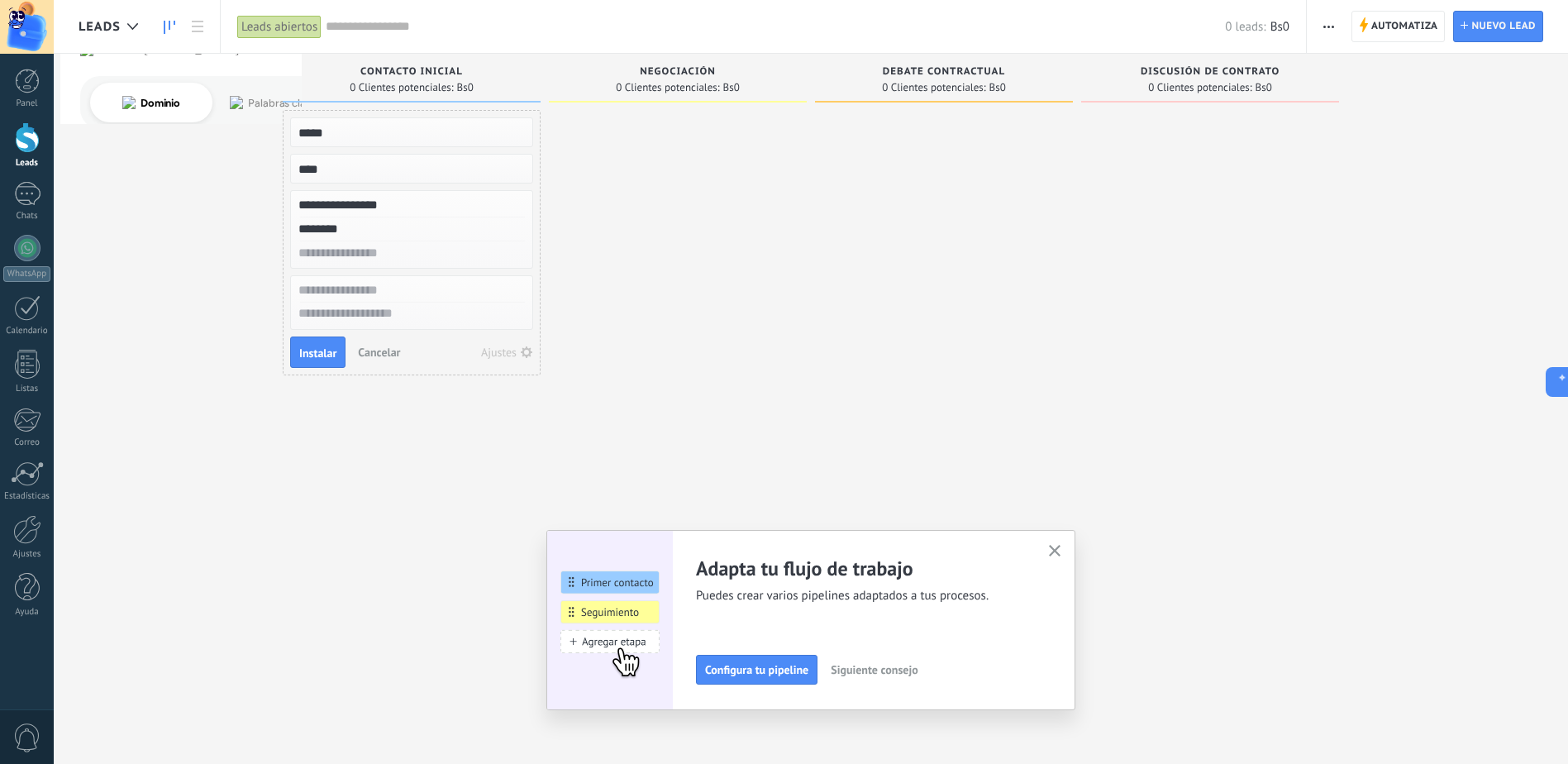
click at [391, 291] on input "text" at bounding box center [410, 290] width 242 height 24
click at [1062, 551] on use "button" at bounding box center [1055, 551] width 12 height 12
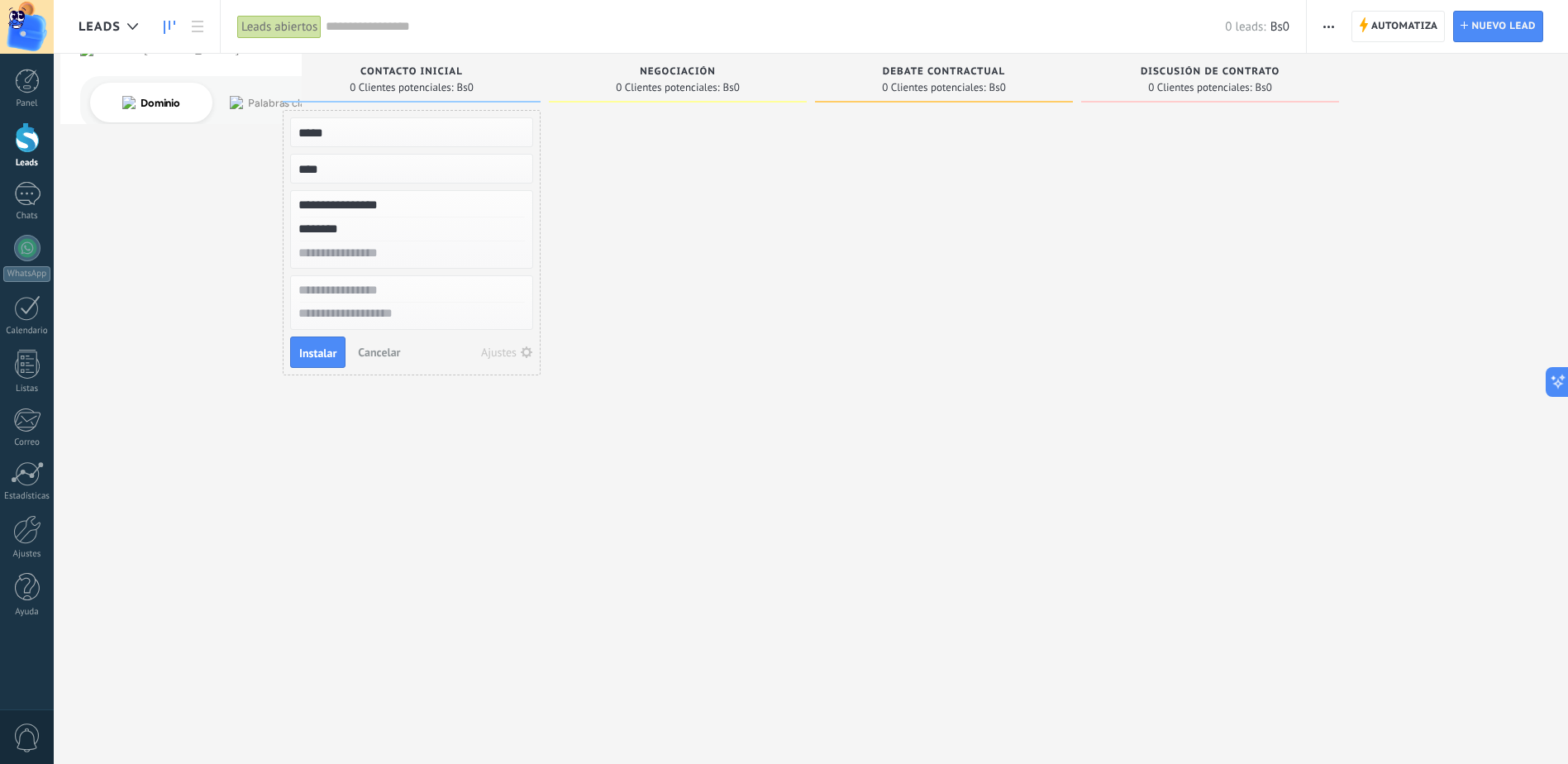
click at [707, 226] on div at bounding box center [678, 383] width 258 height 548
click at [31, 81] on div at bounding box center [27, 81] width 25 height 25
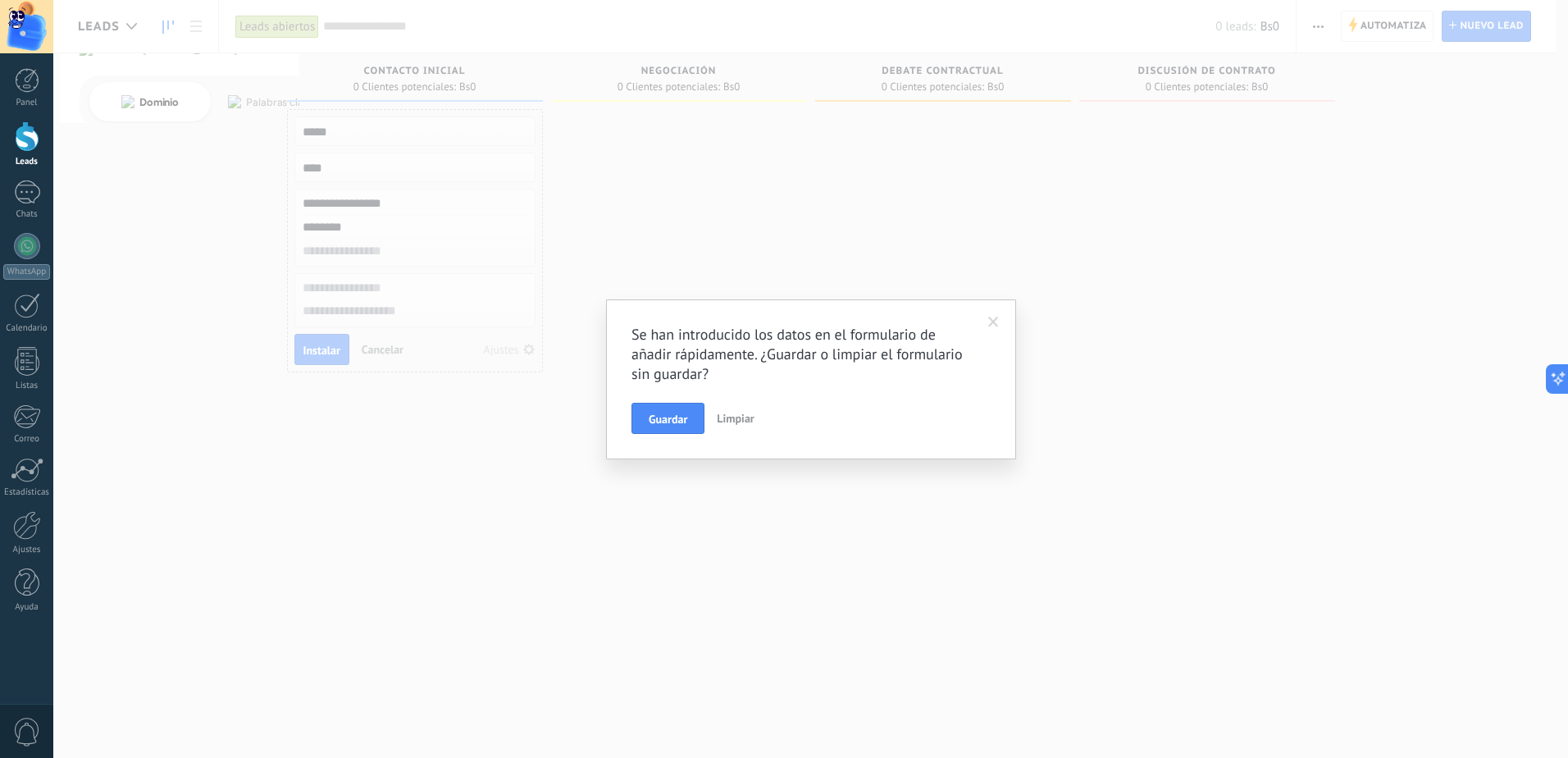
click at [676, 419] on span "Guardar" at bounding box center [667, 419] width 38 height 12
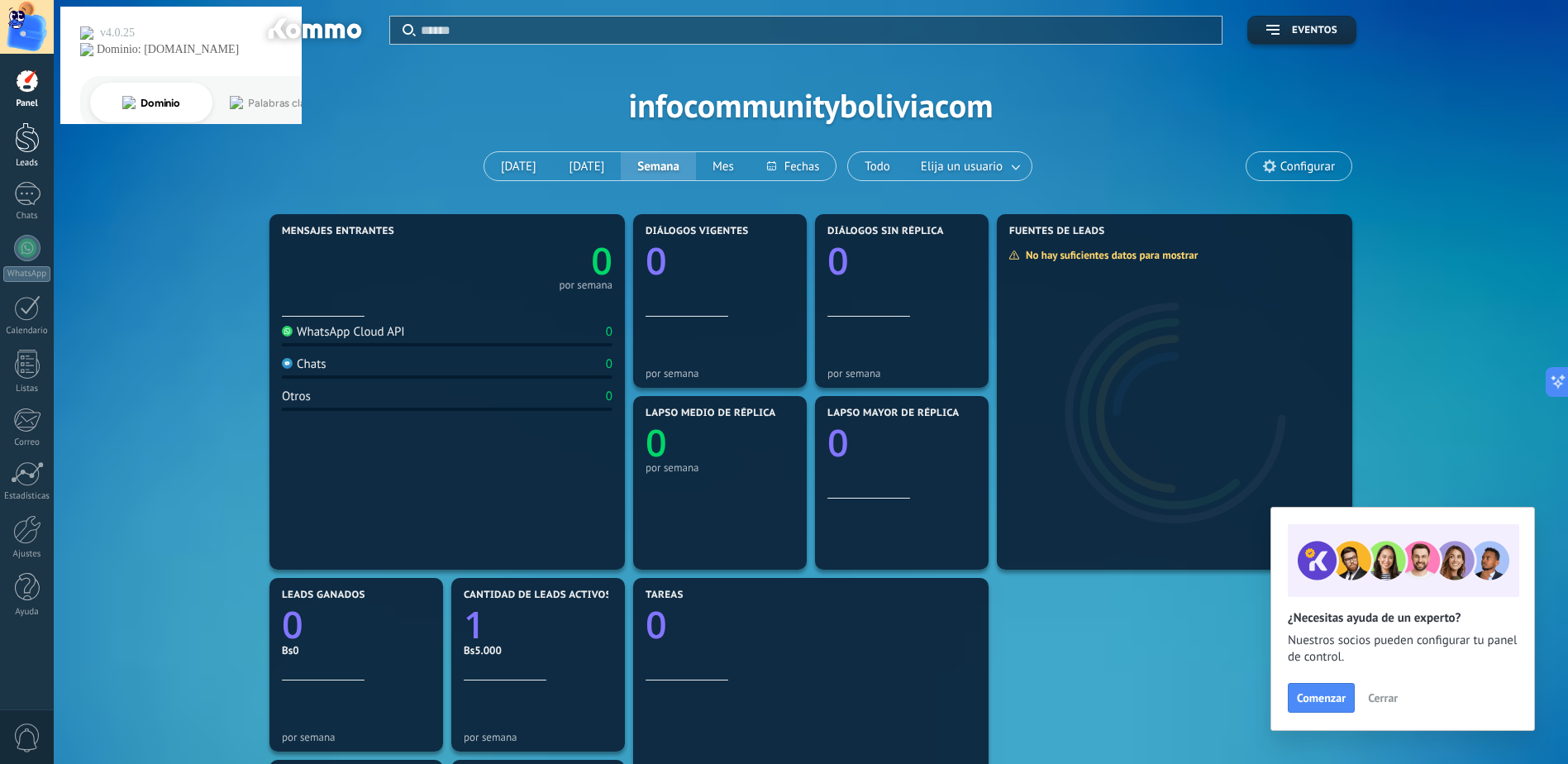
click at [28, 132] on div at bounding box center [27, 137] width 25 height 31
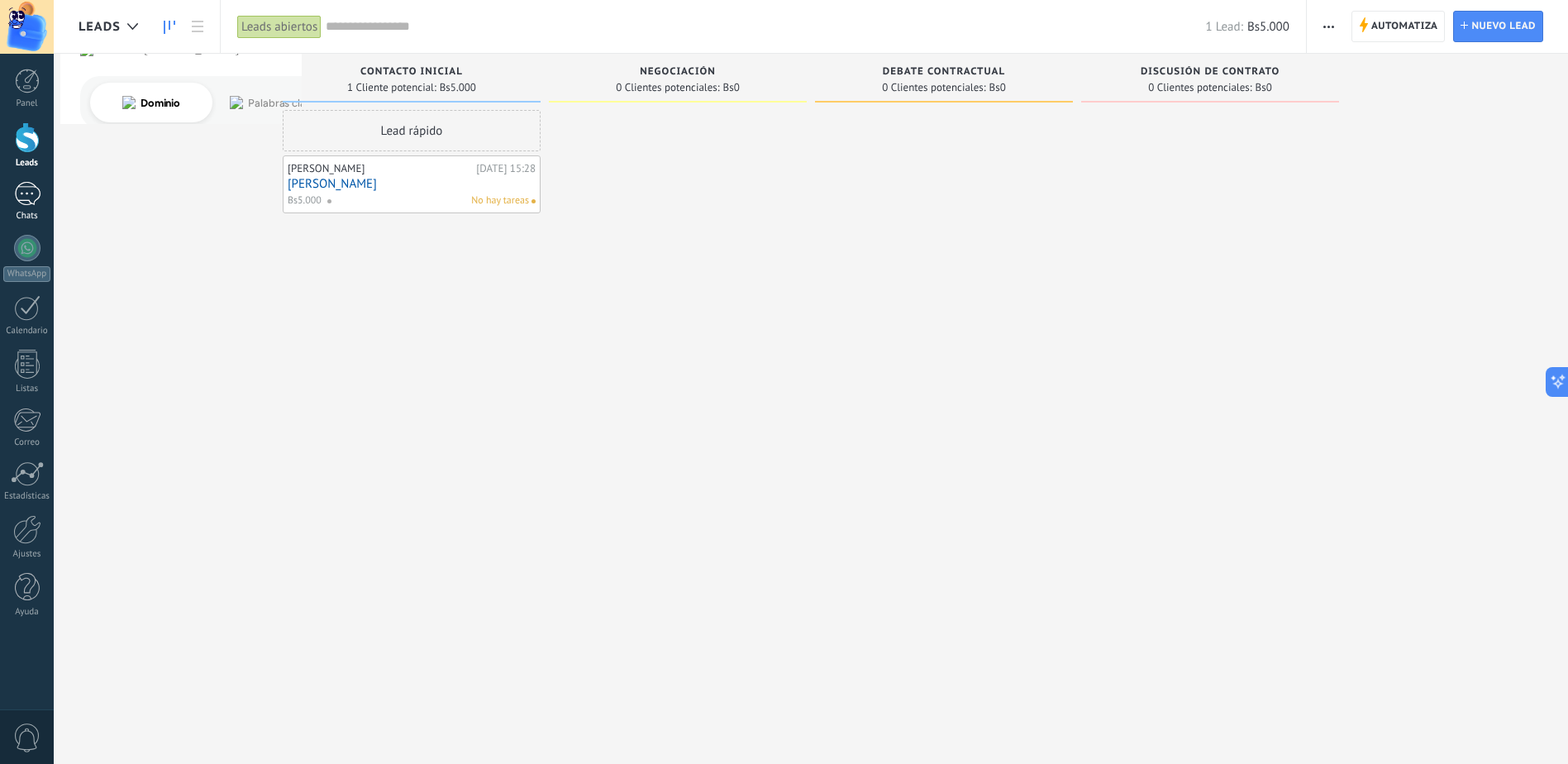
click at [25, 204] on div at bounding box center [27, 194] width 27 height 24
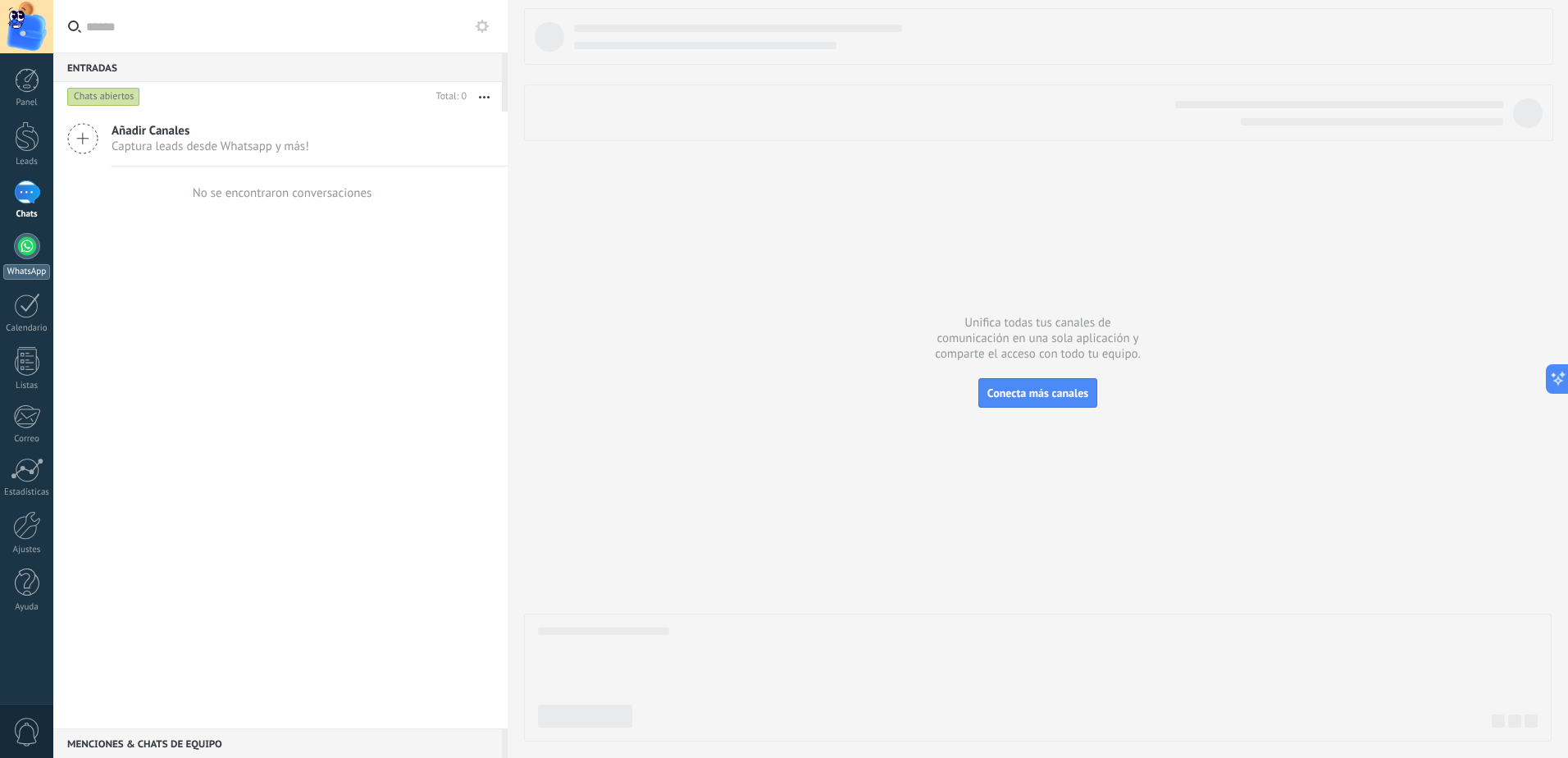
click at [33, 239] on div at bounding box center [27, 246] width 27 height 27
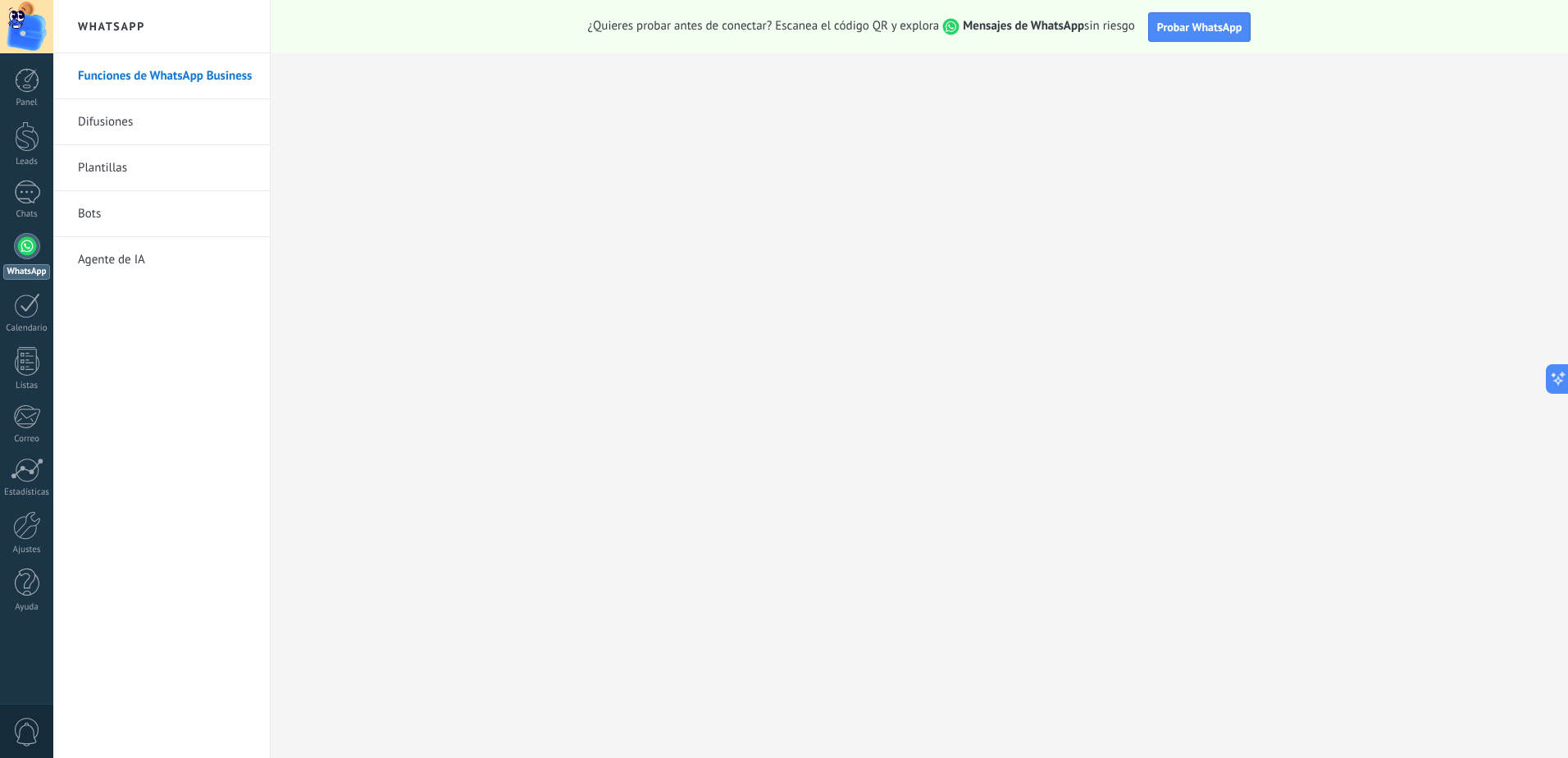
click at [111, 123] on link "Difusiones" at bounding box center [166, 122] width 176 height 46
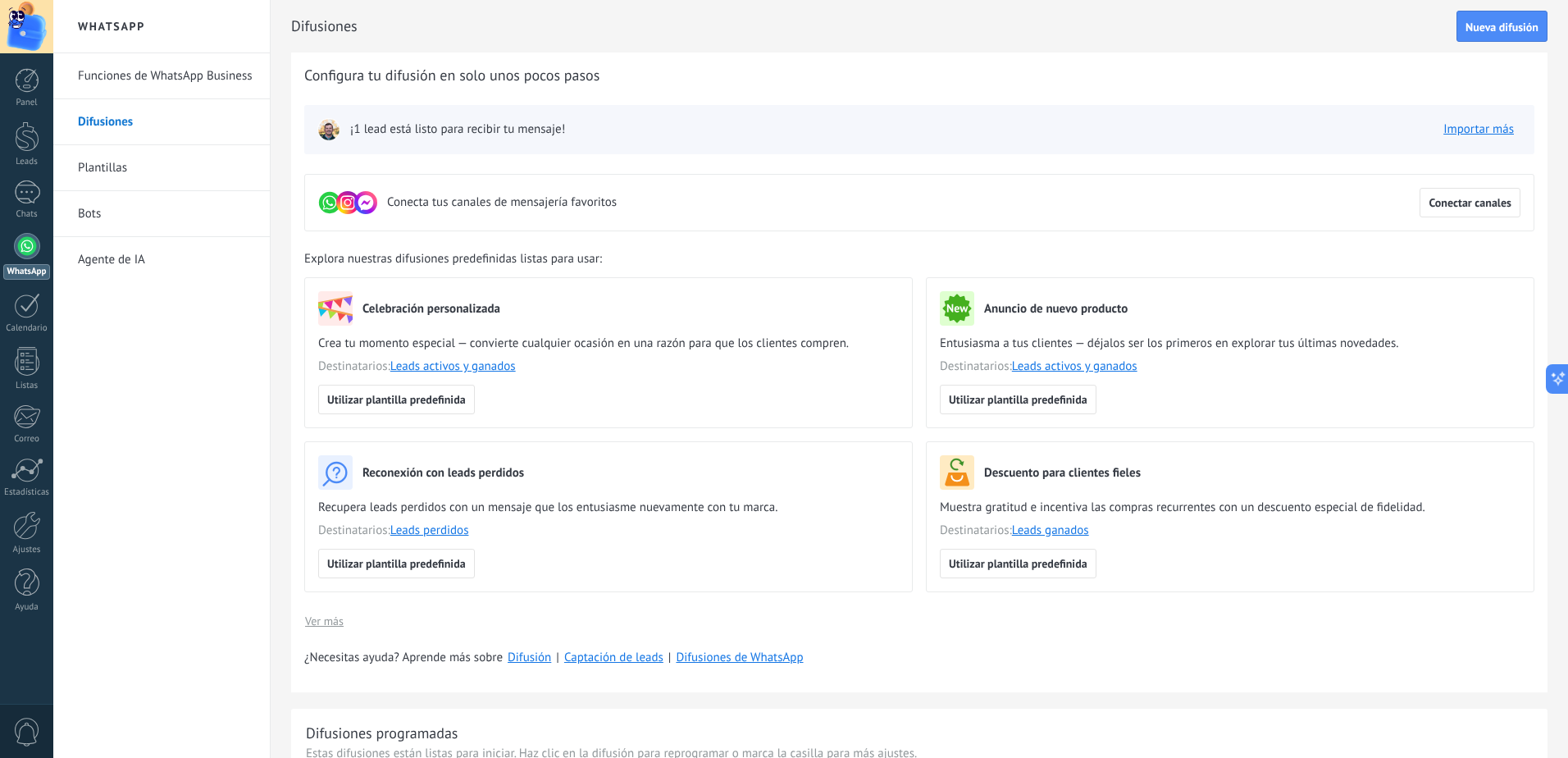
click at [89, 216] on link "Bots" at bounding box center [166, 214] width 176 height 46
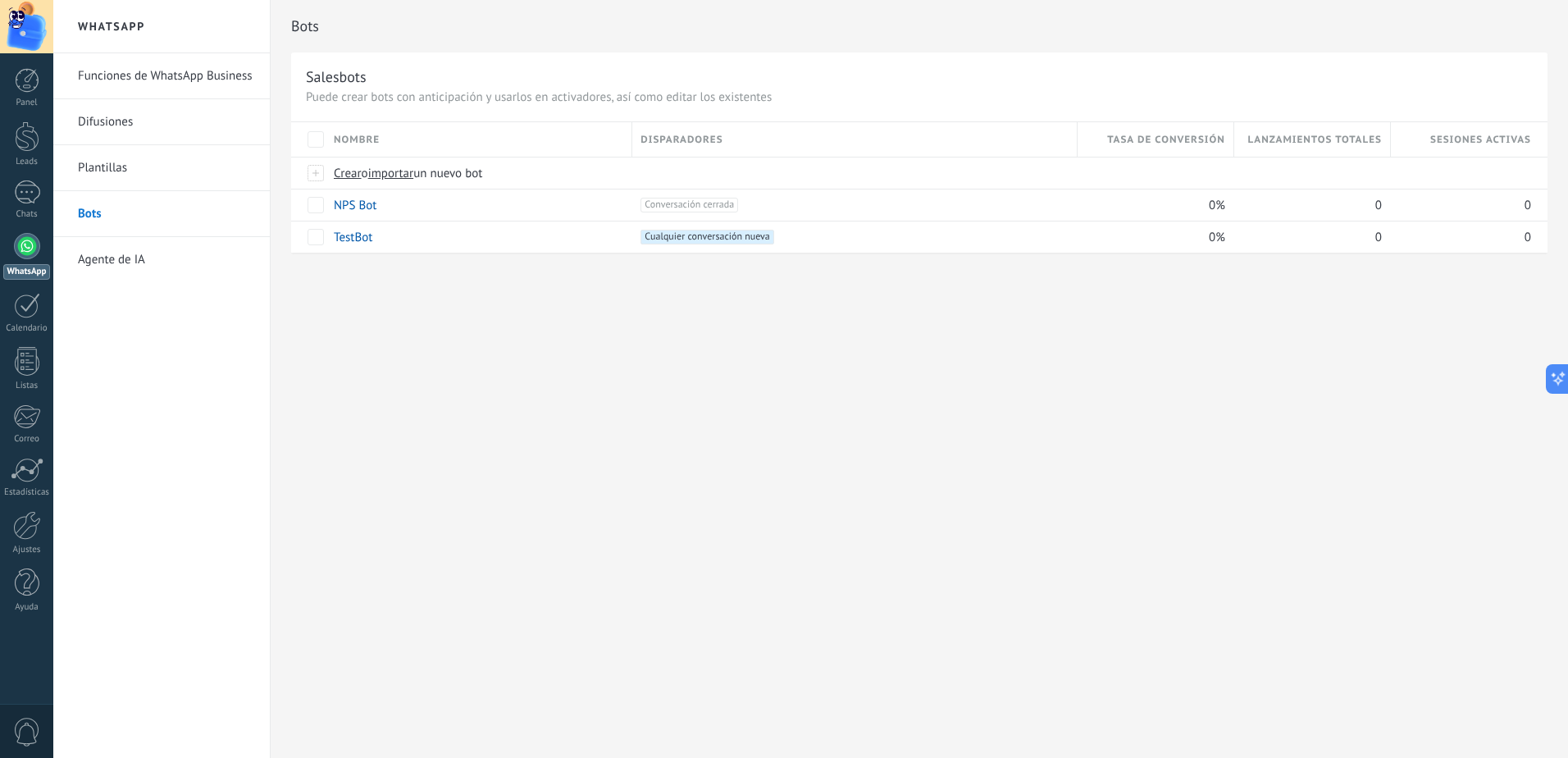
click at [103, 257] on link "Agente de IA" at bounding box center [166, 260] width 176 height 46
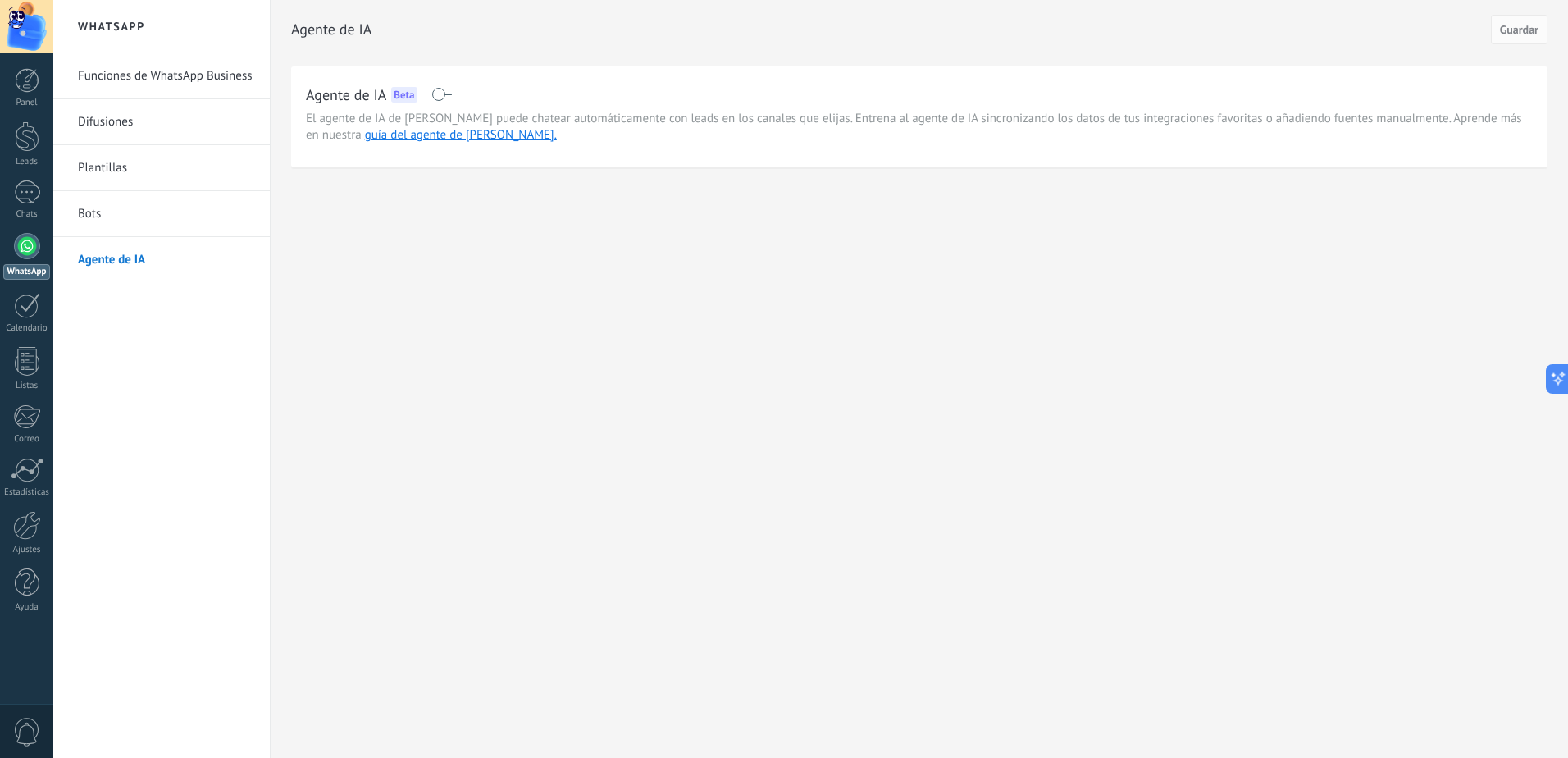
click at [101, 75] on link "Funciones de WhatsApp Business" at bounding box center [166, 76] width 176 height 46
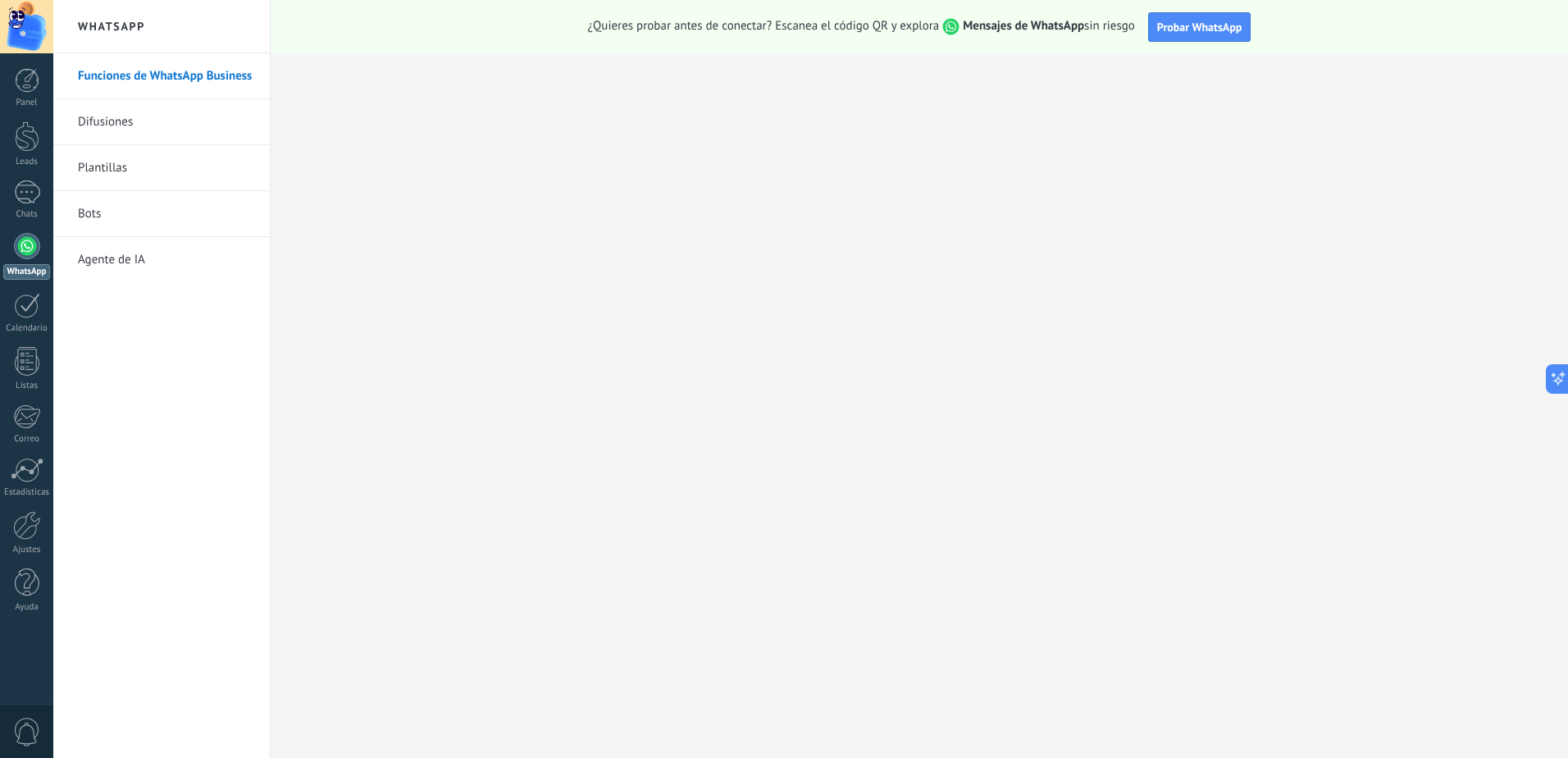
click at [25, 23] on div at bounding box center [27, 27] width 53 height 53
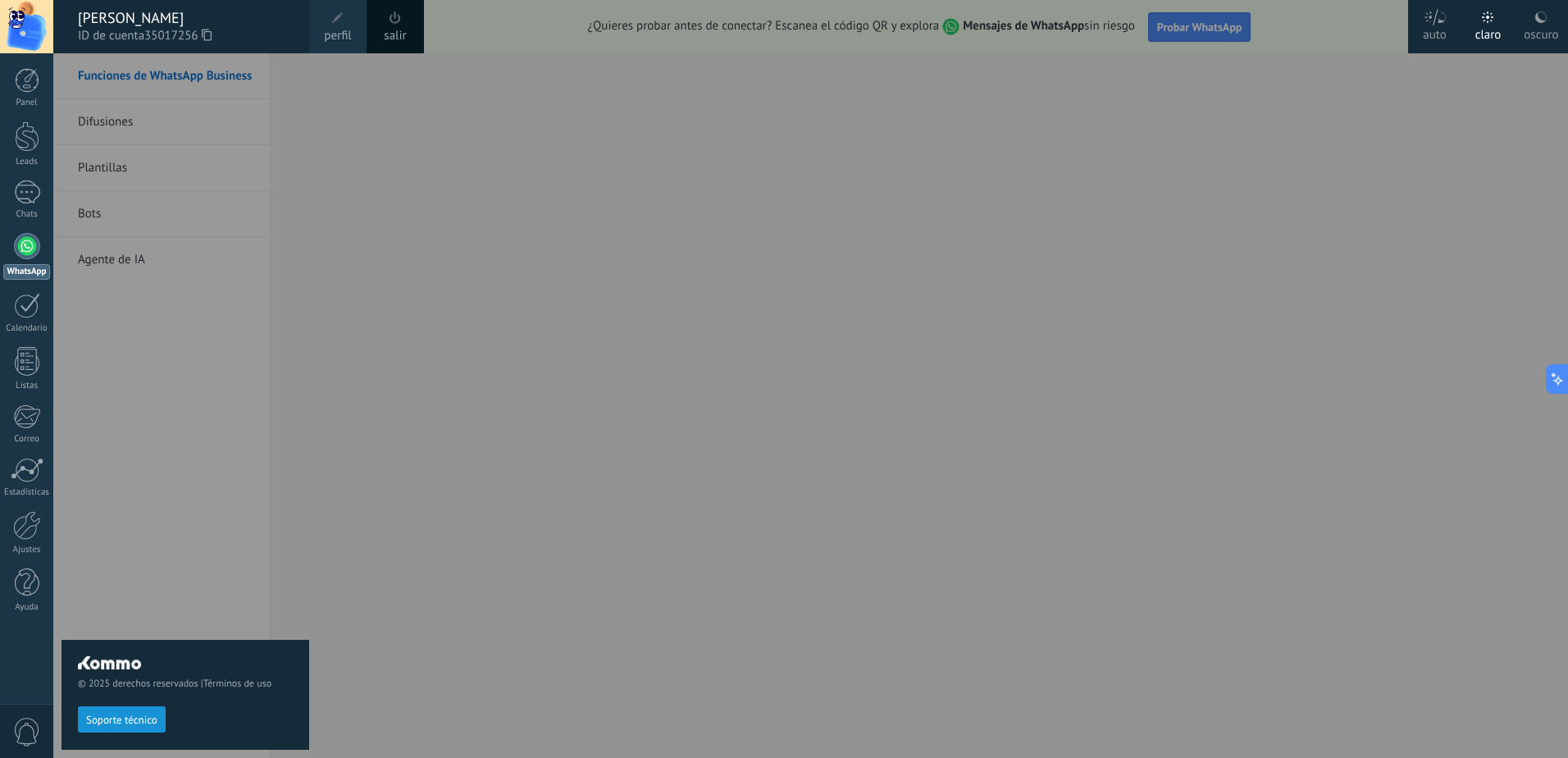
click at [346, 17] on span at bounding box center [337, 18] width 18 height 18
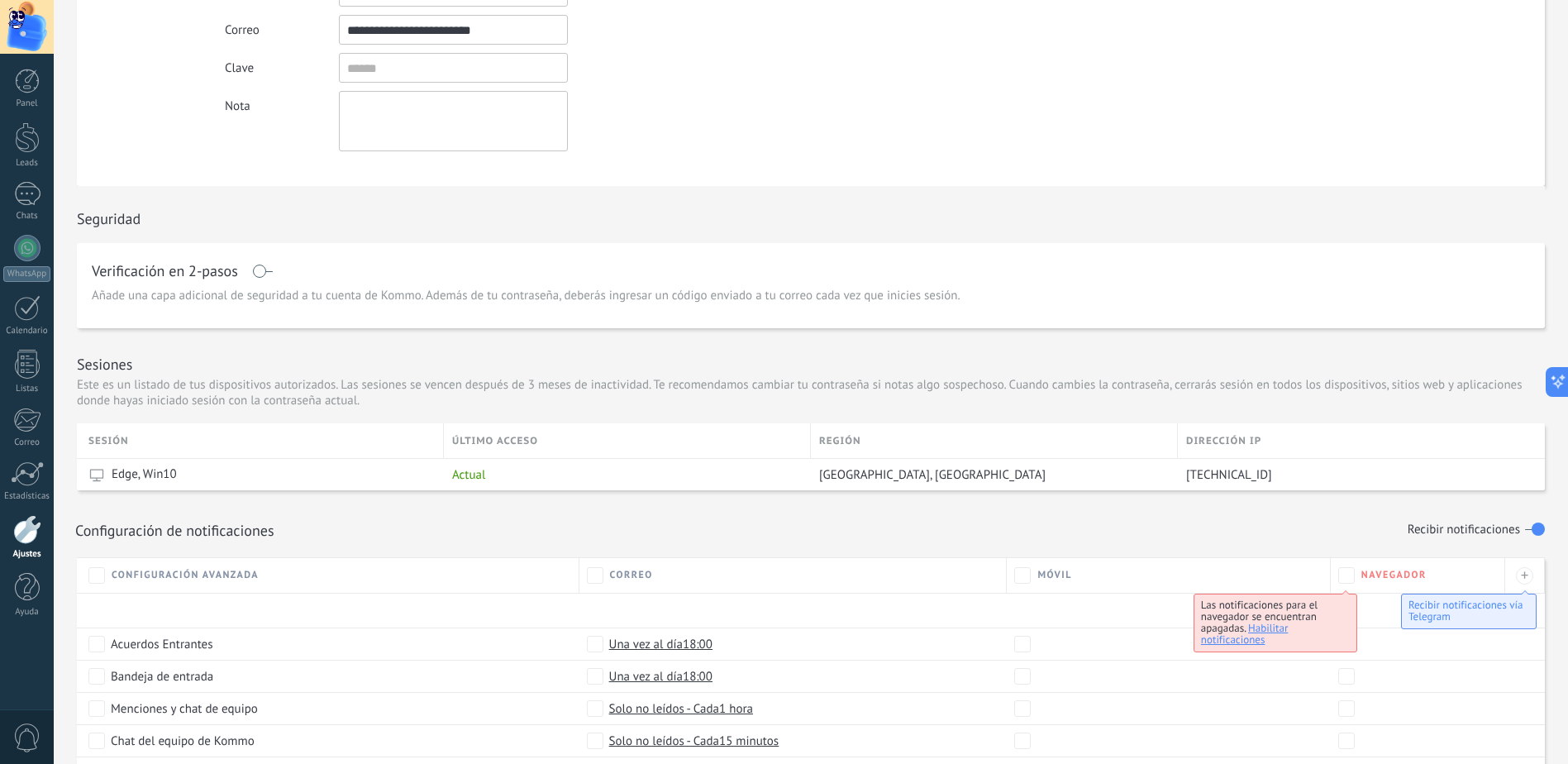
scroll to position [330, 0]
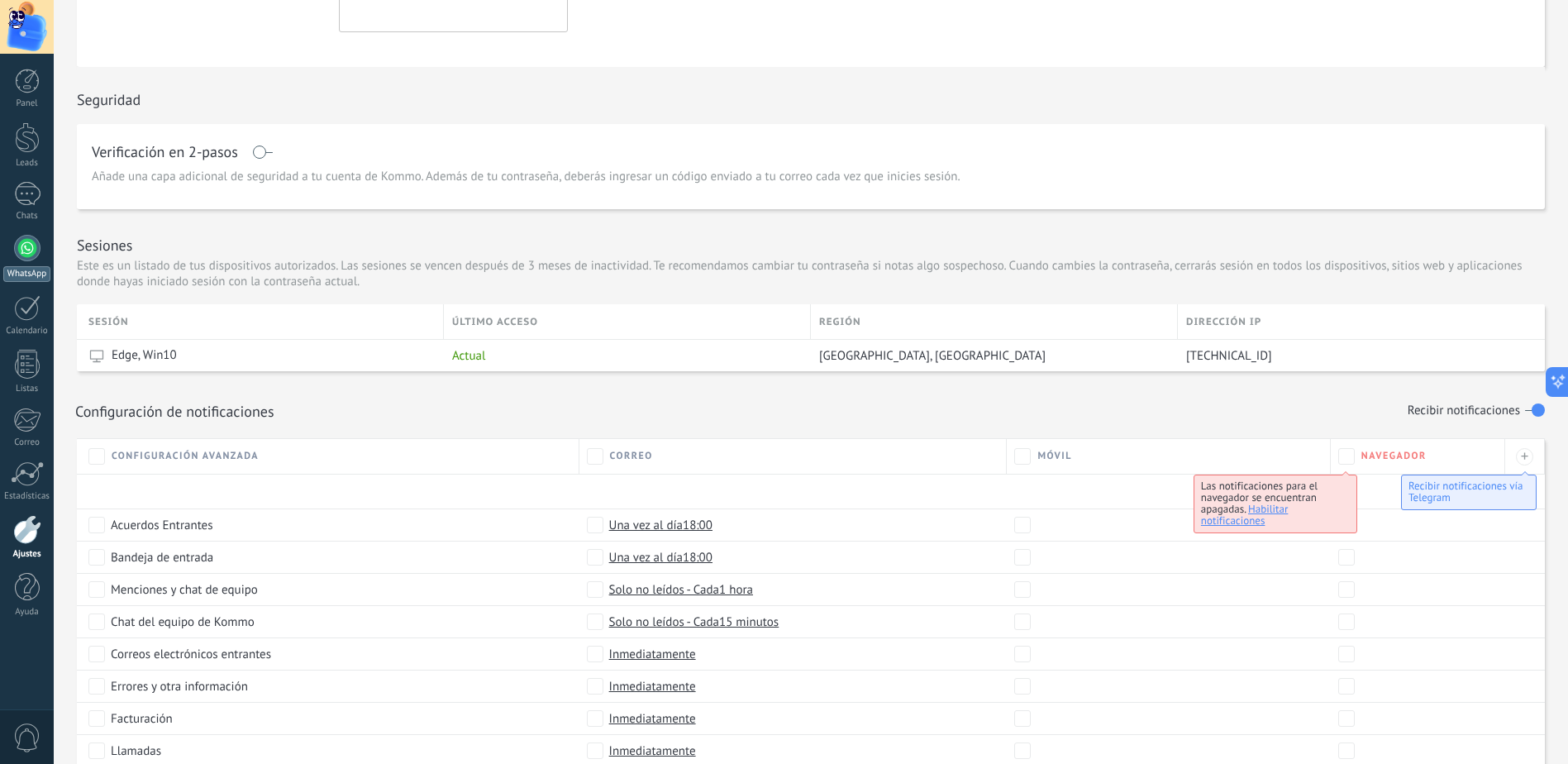
click at [33, 254] on div at bounding box center [27, 248] width 27 height 27
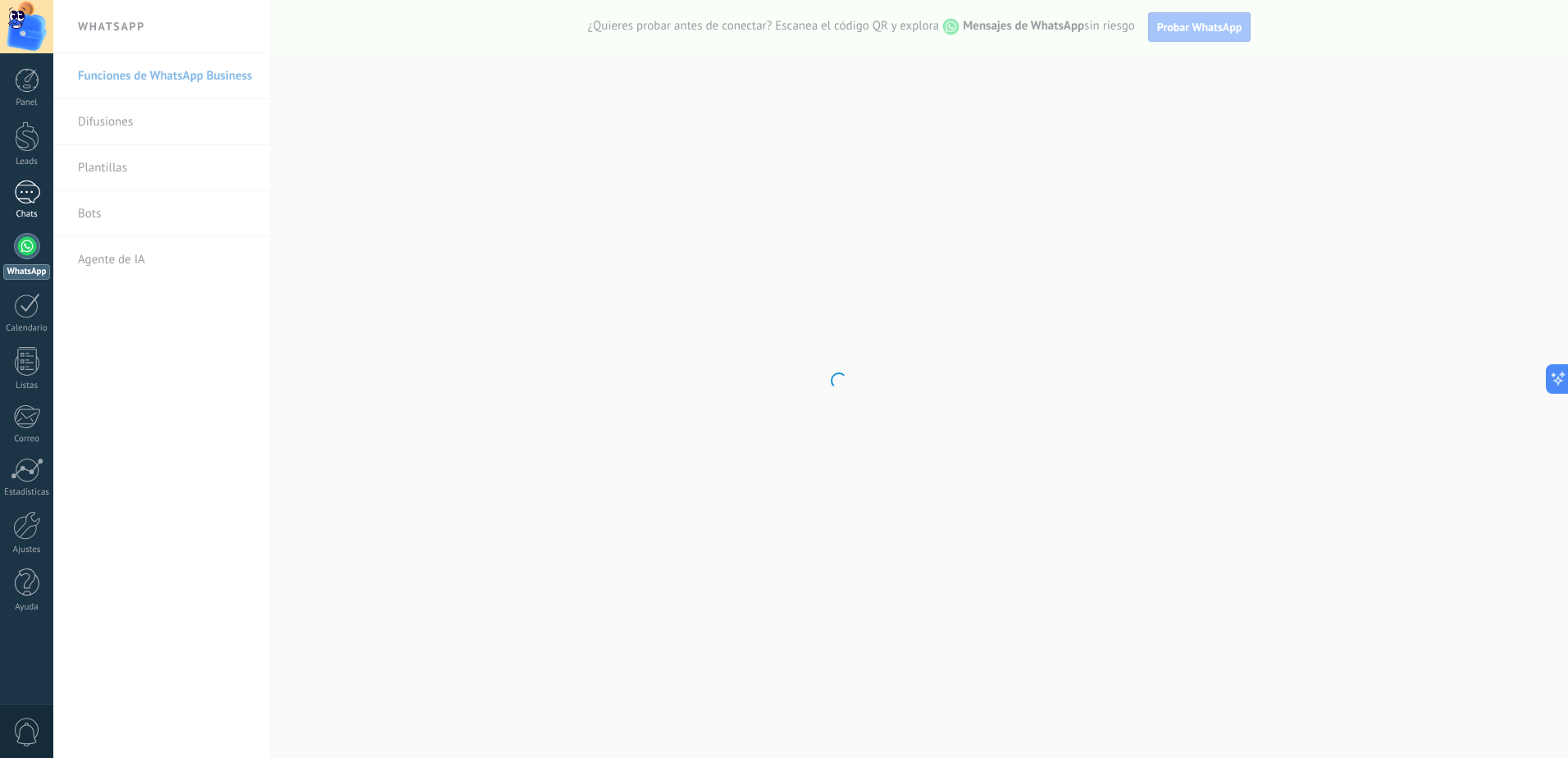
click at [27, 196] on div at bounding box center [27, 192] width 27 height 24
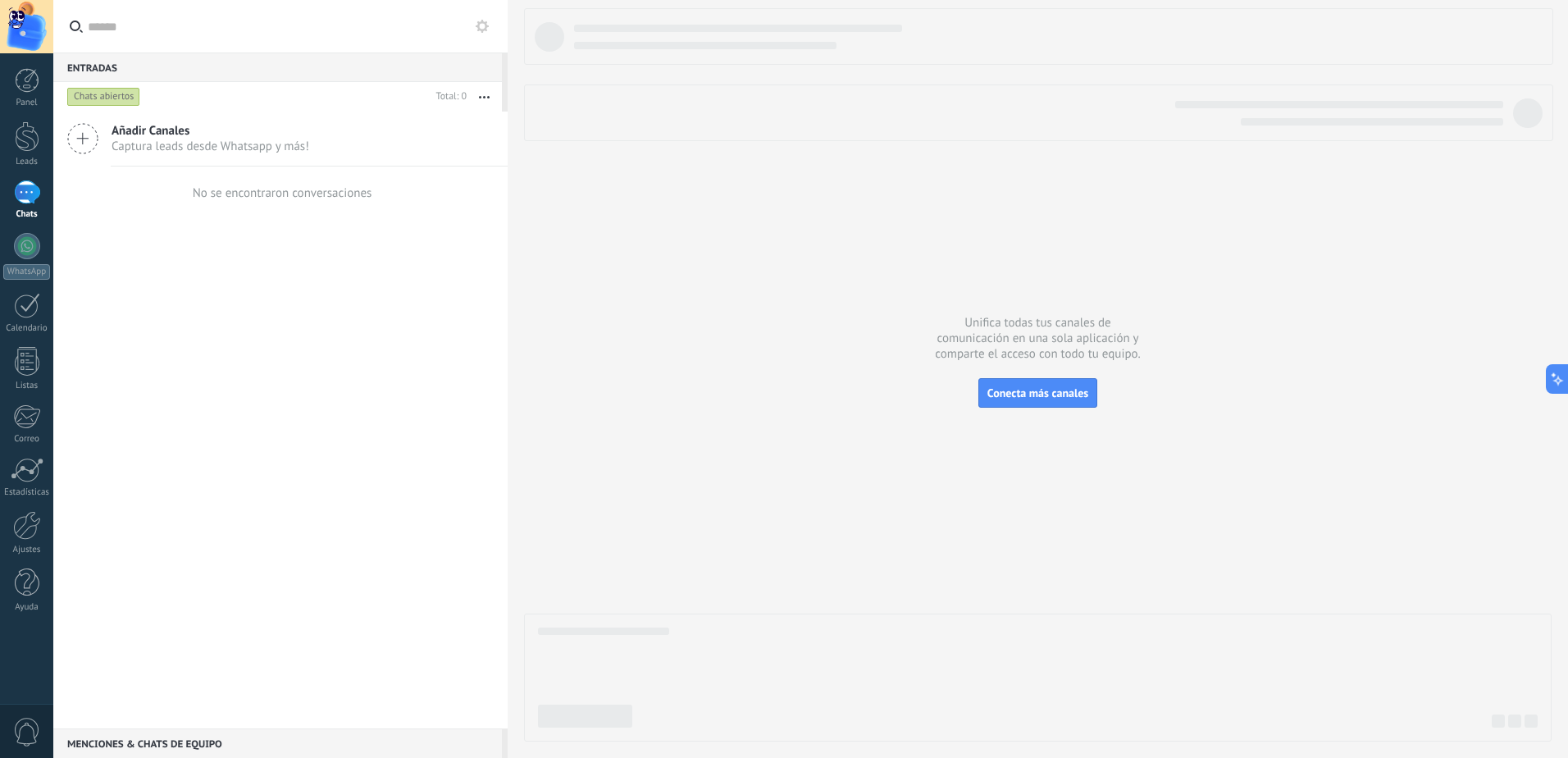
click at [179, 136] on span "Añadir Canales" at bounding box center [210, 131] width 197 height 16
